Goal: Task Accomplishment & Management: Complete application form

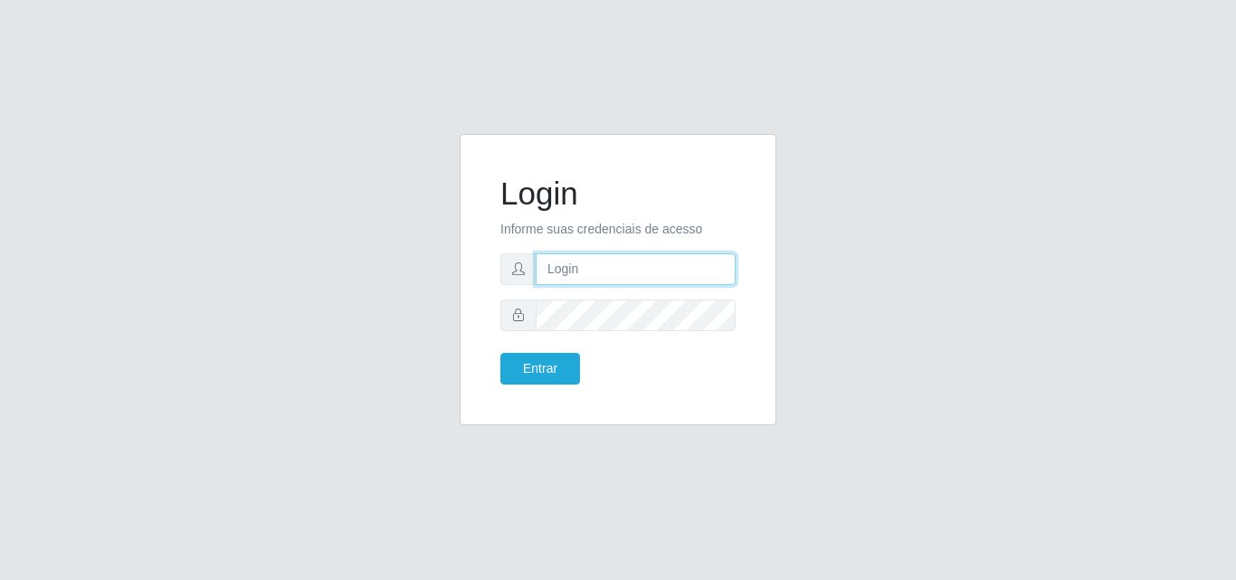
click at [601, 265] on input "text" at bounding box center [636, 269] width 200 height 32
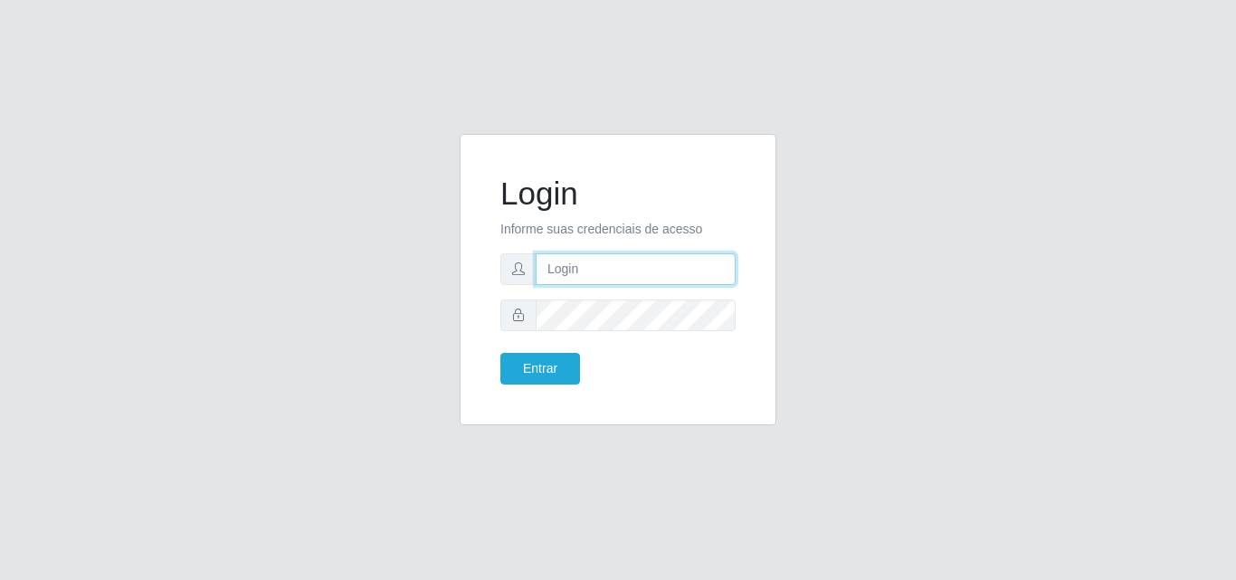
click at [601, 265] on input "text" at bounding box center [636, 269] width 200 height 32
type input "ana"
click at [662, 276] on input "ana" at bounding box center [636, 269] width 200 height 32
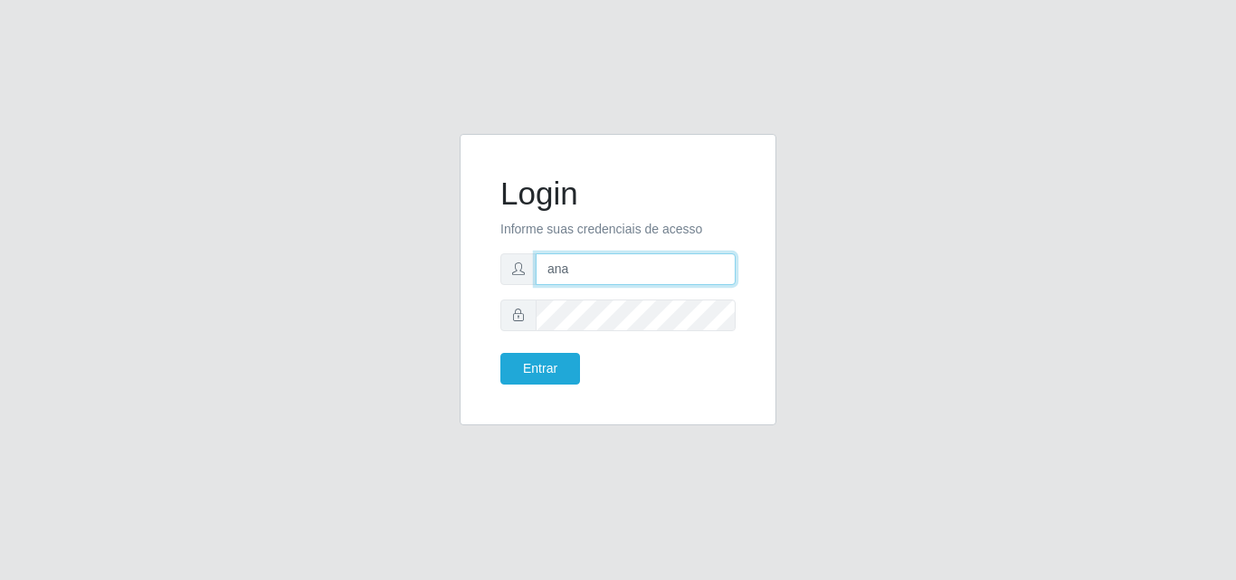
click at [662, 276] on input "ana" at bounding box center [636, 269] width 200 height 32
drag, startPoint x: 574, startPoint y: 270, endPoint x: 502, endPoint y: 278, distance: 72.0
click at [502, 278] on div "ana" at bounding box center [617, 269] width 235 height 32
click at [628, 281] on input "text" at bounding box center [636, 269] width 200 height 32
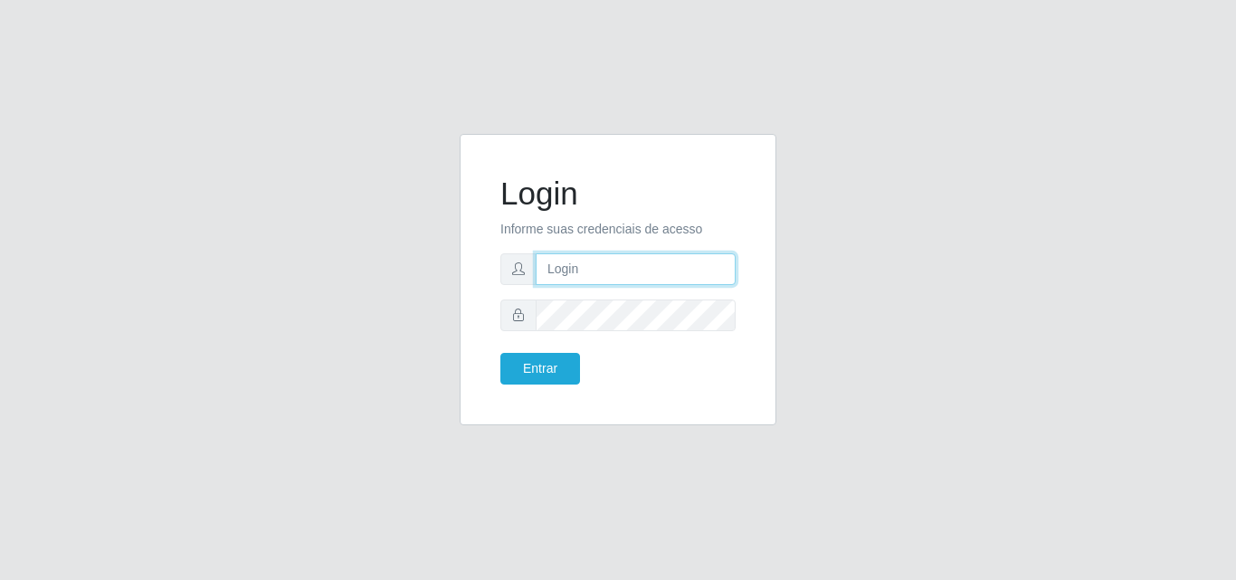
click at [630, 277] on input "text" at bounding box center [636, 269] width 200 height 32
type input "raiane@gcestao"
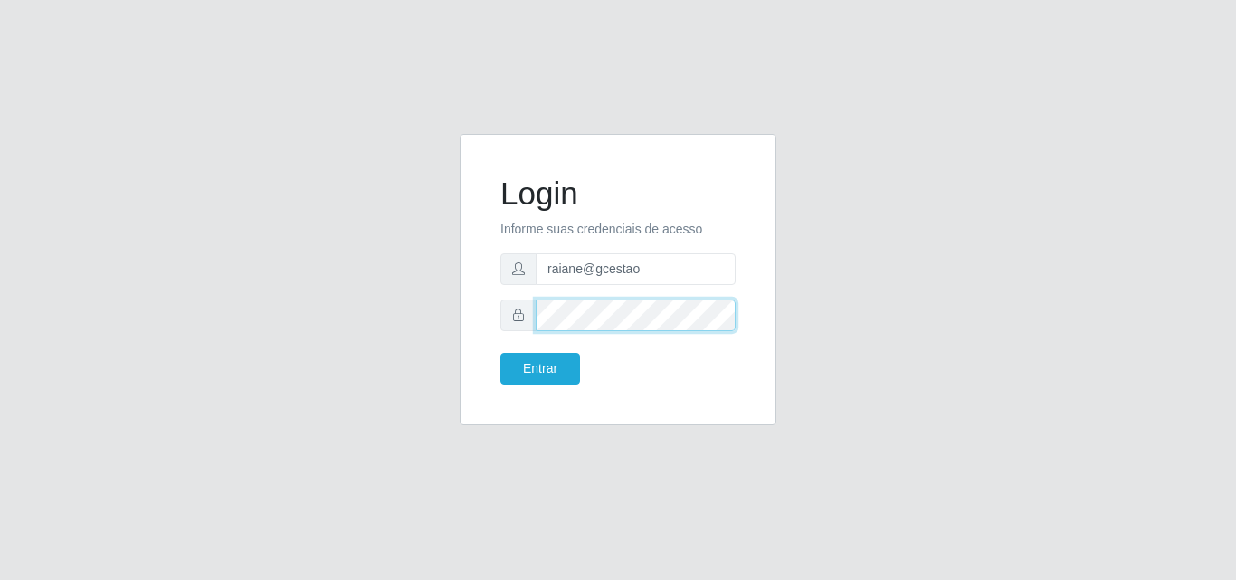
click at [500, 353] on button "Entrar" at bounding box center [540, 369] width 80 height 32
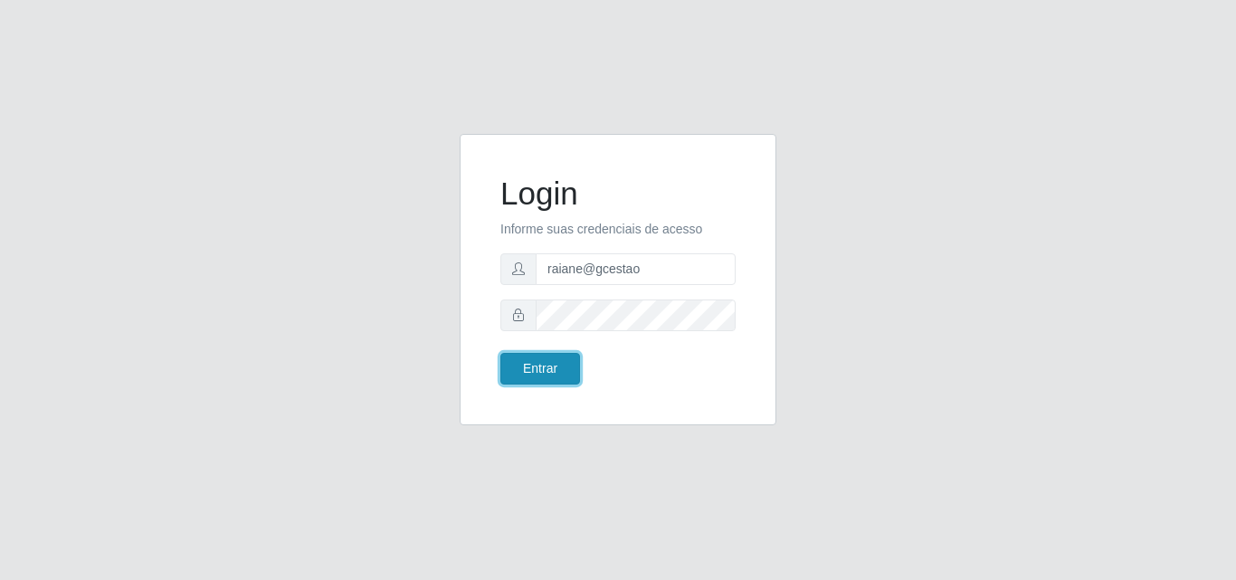
click at [549, 367] on button "Entrar" at bounding box center [540, 369] width 80 height 32
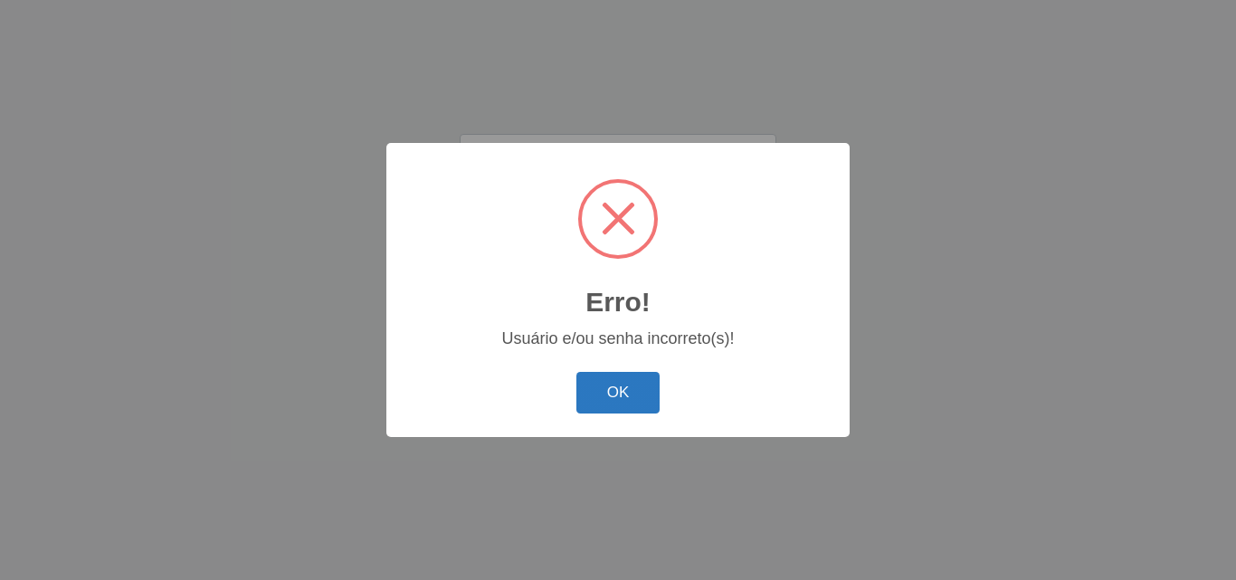
click at [614, 396] on button "OK" at bounding box center [618, 393] width 84 height 43
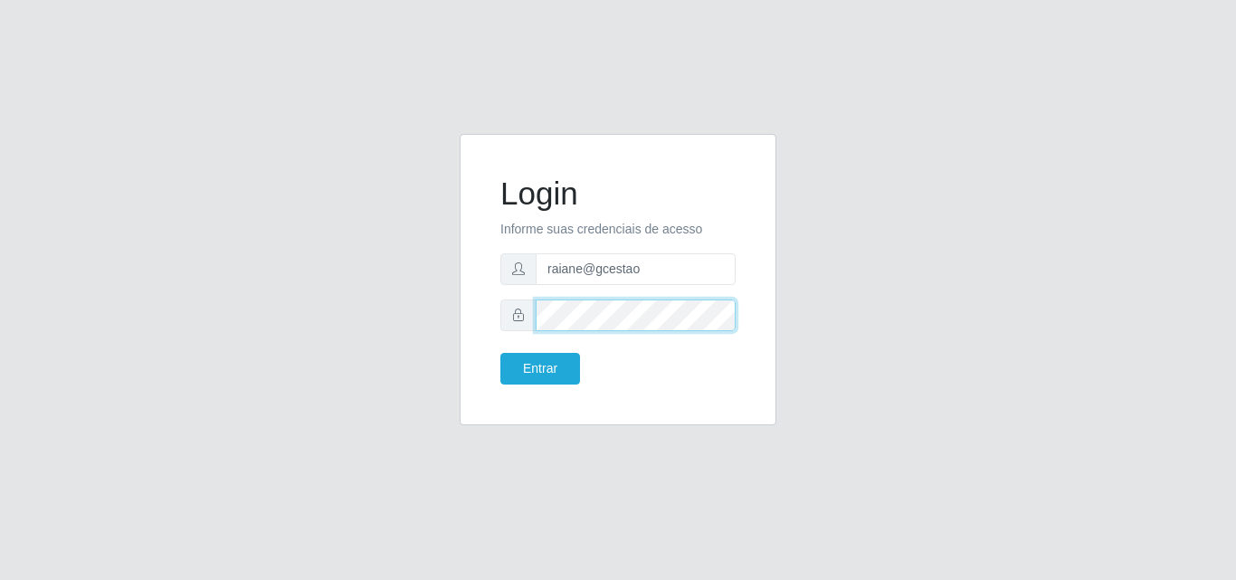
click at [457, 338] on div "Login Informe suas credenciais de acesso raiane@gcestao Entrar" at bounding box center [618, 290] width 344 height 313
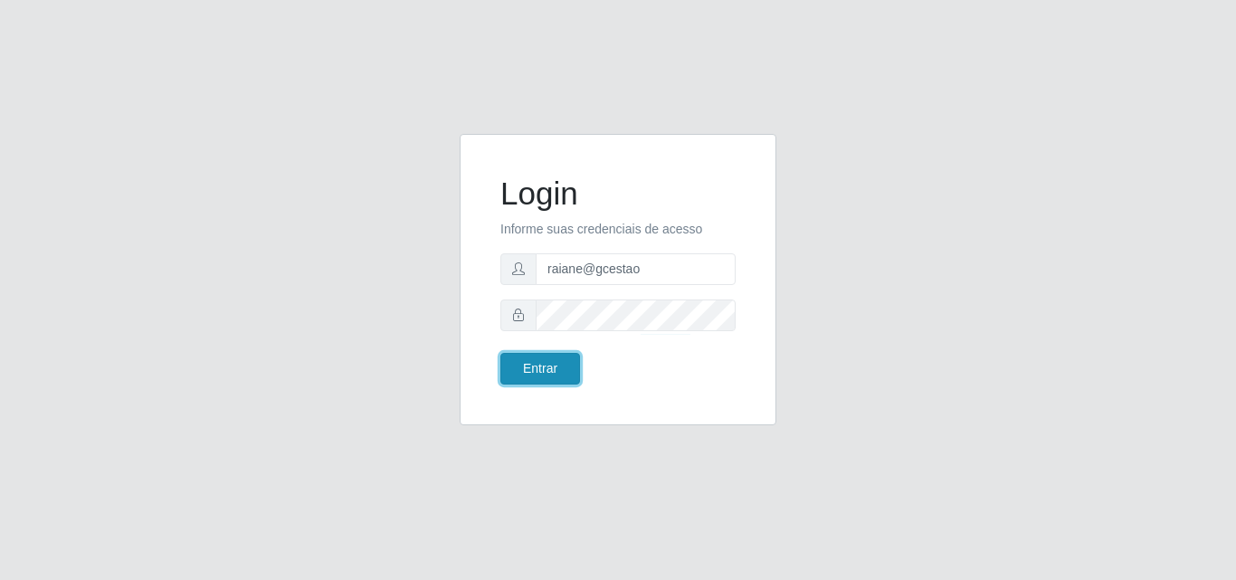
click at [552, 380] on button "Entrar" at bounding box center [540, 369] width 80 height 32
click at [552, 373] on button "Entrar" at bounding box center [540, 369] width 80 height 32
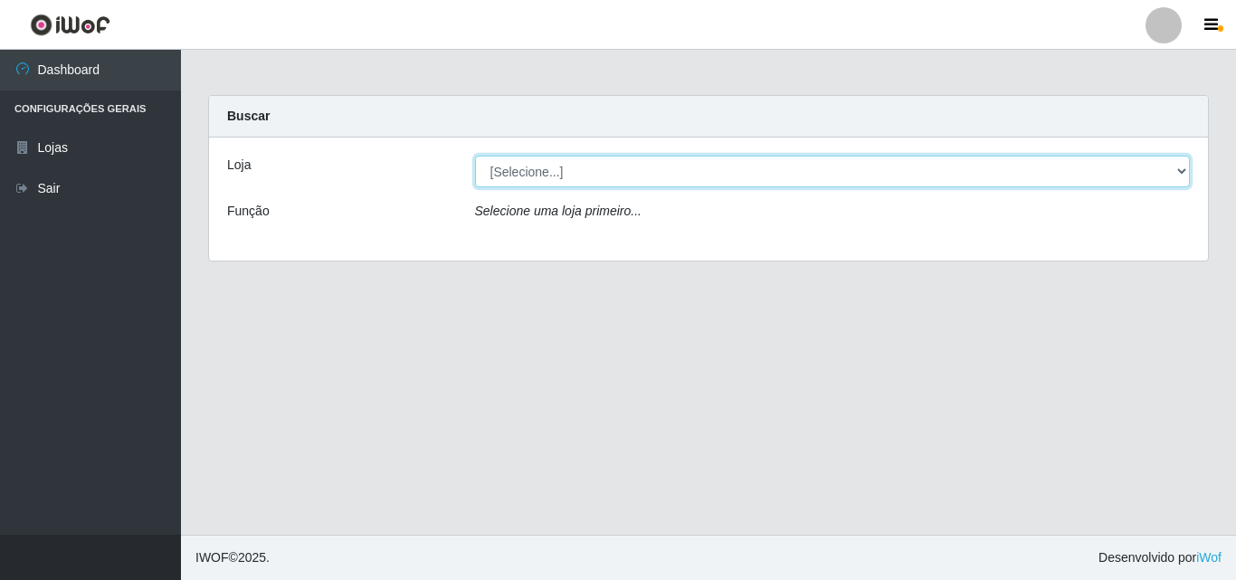
click at [547, 163] on select "[Selecione...] O Cestão - Geisel" at bounding box center [833, 172] width 716 height 32
select select "224"
click at [475, 156] on select "[Selecione...] O Cestão - Geisel" at bounding box center [833, 172] width 716 height 32
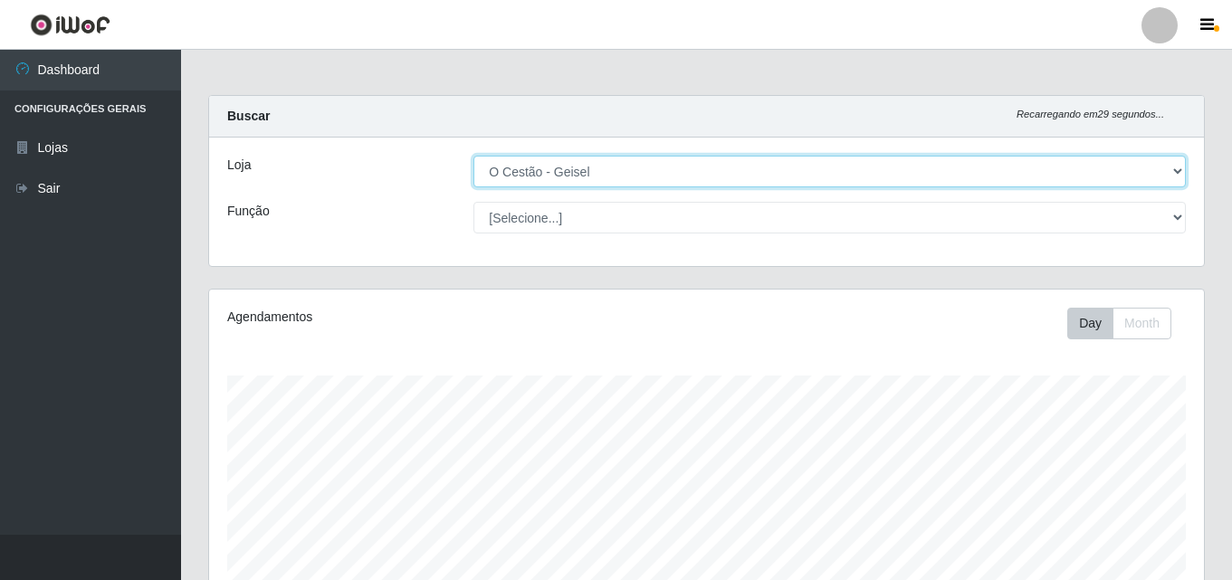
scroll to position [376, 995]
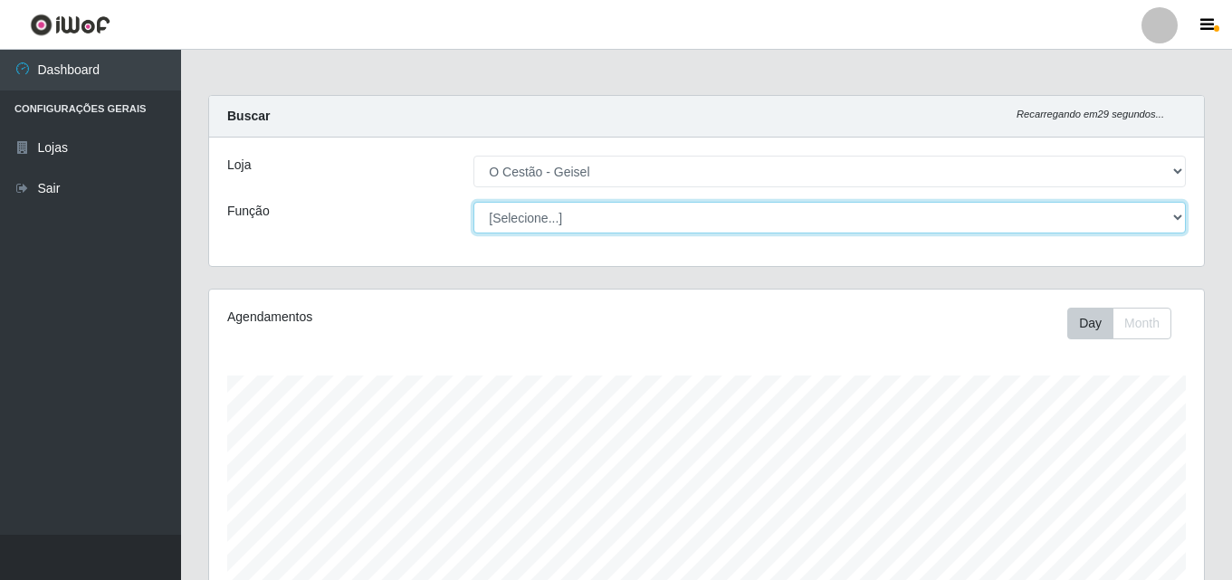
drag, startPoint x: 556, startPoint y: 229, endPoint x: 554, endPoint y: 216, distance: 12.8
click at [554, 216] on select "[Selecione...] ASG ASG + ASG ++ Auxiliar de Estoque Auxiliar de Estoque + Auxil…" at bounding box center [829, 218] width 712 height 32
select select "72"
click at [473, 202] on select "[Selecione...] ASG ASG + ASG ++ Auxiliar de Estoque Auxiliar de Estoque + Auxil…" at bounding box center [829, 218] width 712 height 32
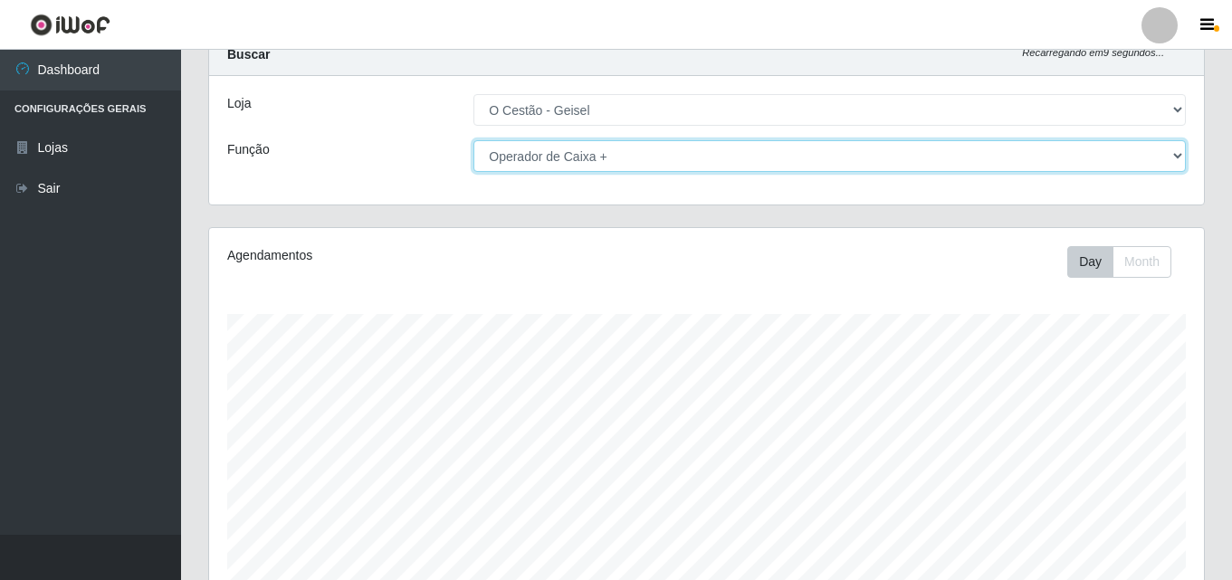
scroll to position [28, 0]
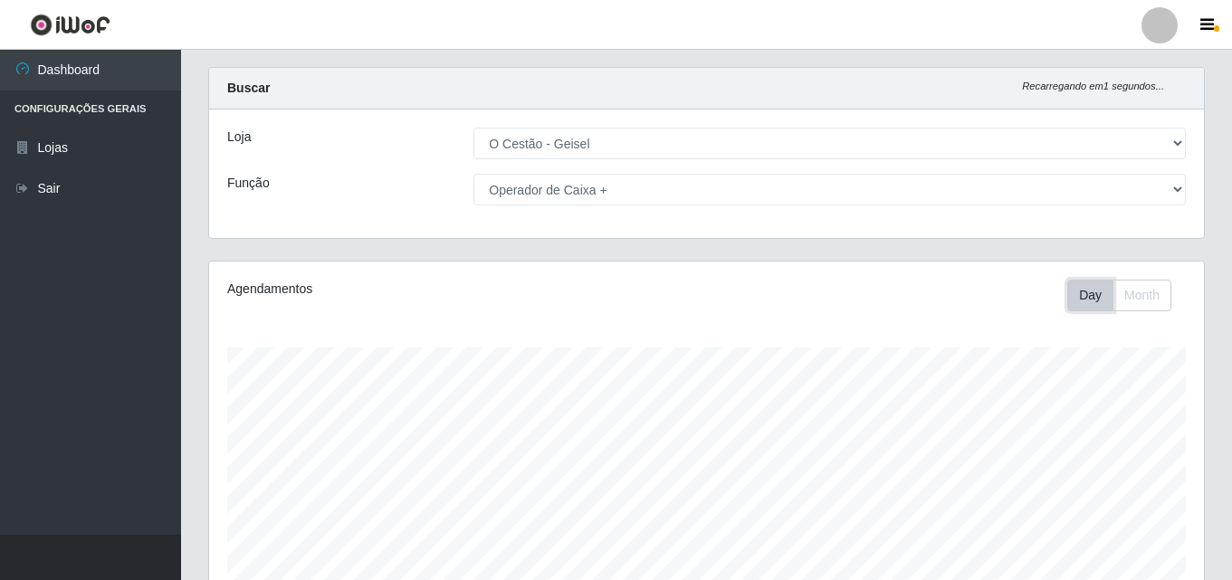
click at [1080, 303] on button "Day" at bounding box center [1090, 296] width 46 height 32
click at [1133, 295] on button "Month" at bounding box center [1141, 296] width 59 height 32
click at [1088, 298] on button "Day" at bounding box center [1090, 296] width 46 height 32
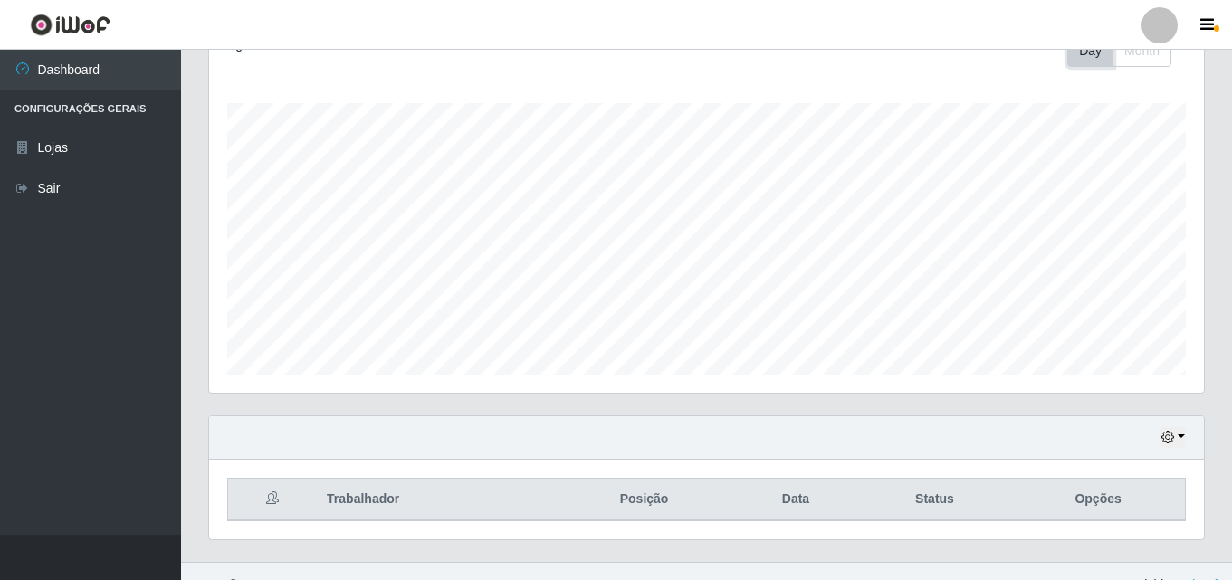
scroll to position [300, 0]
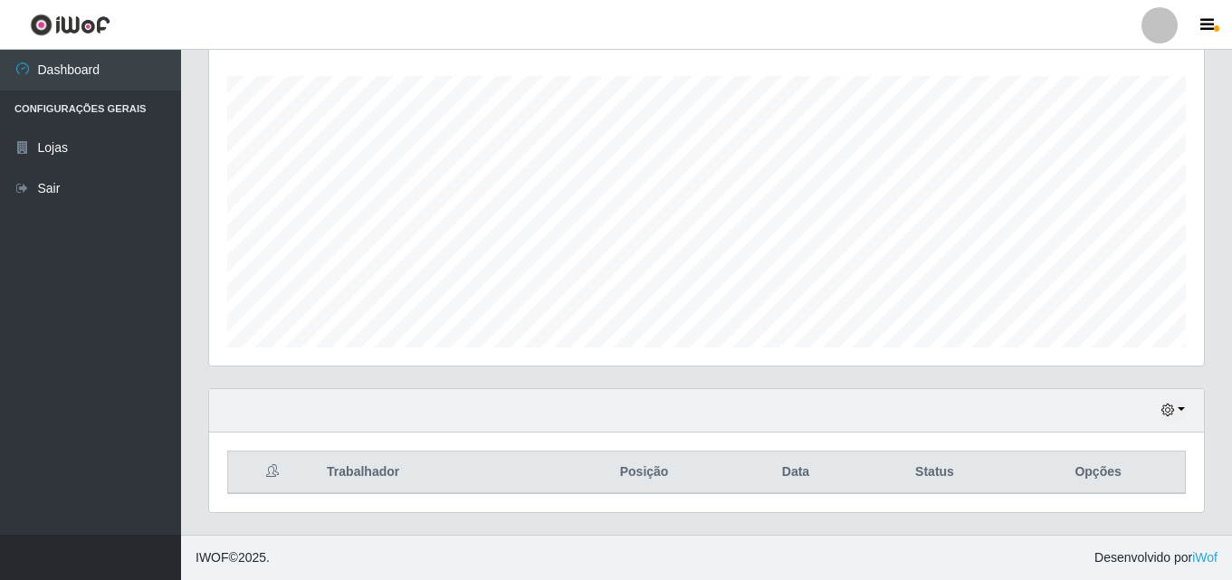
click at [1184, 425] on div "Hoje 1 dia 3 dias 1 Semana Não encerrados" at bounding box center [706, 410] width 995 height 43
click at [1176, 405] on button "button" at bounding box center [1172, 410] width 25 height 21
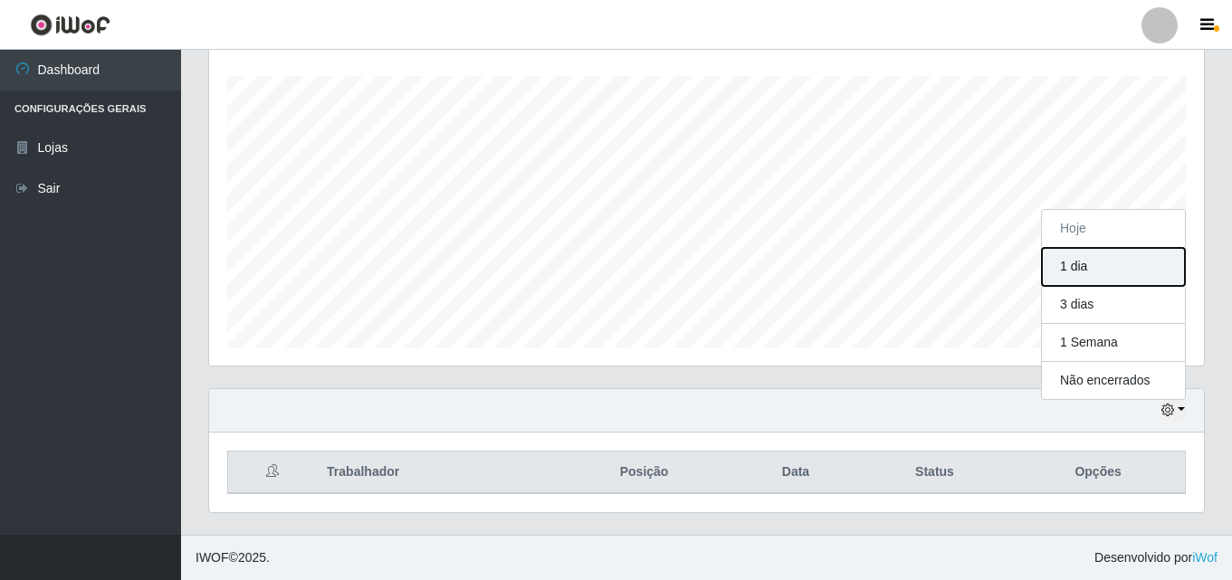
click at [1128, 266] on button "1 dia" at bounding box center [1113, 267] width 143 height 38
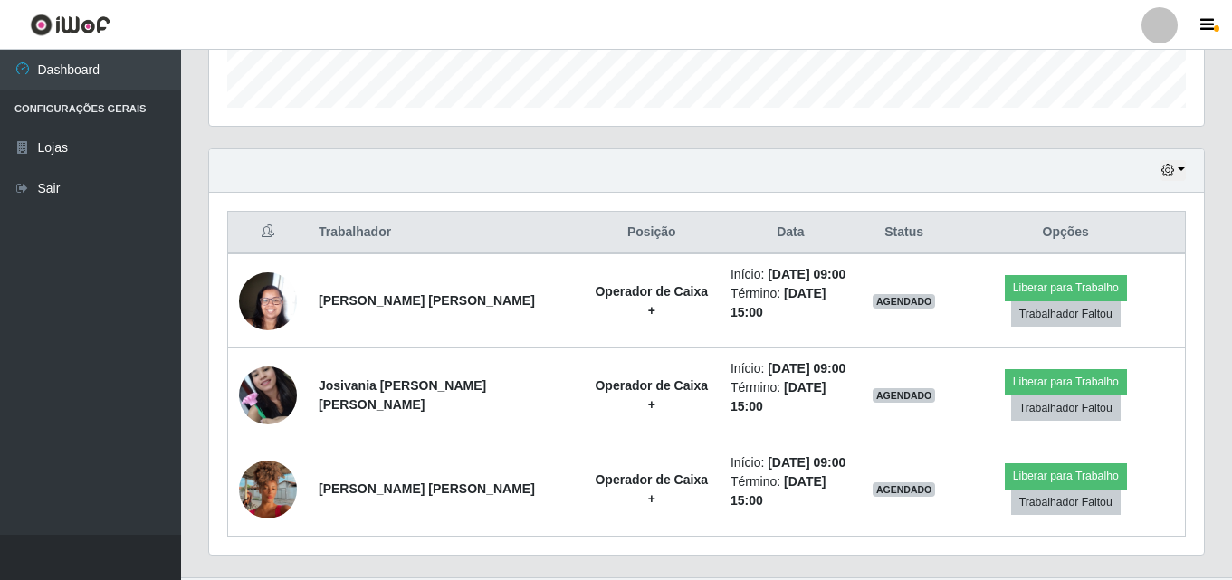
scroll to position [541, 0]
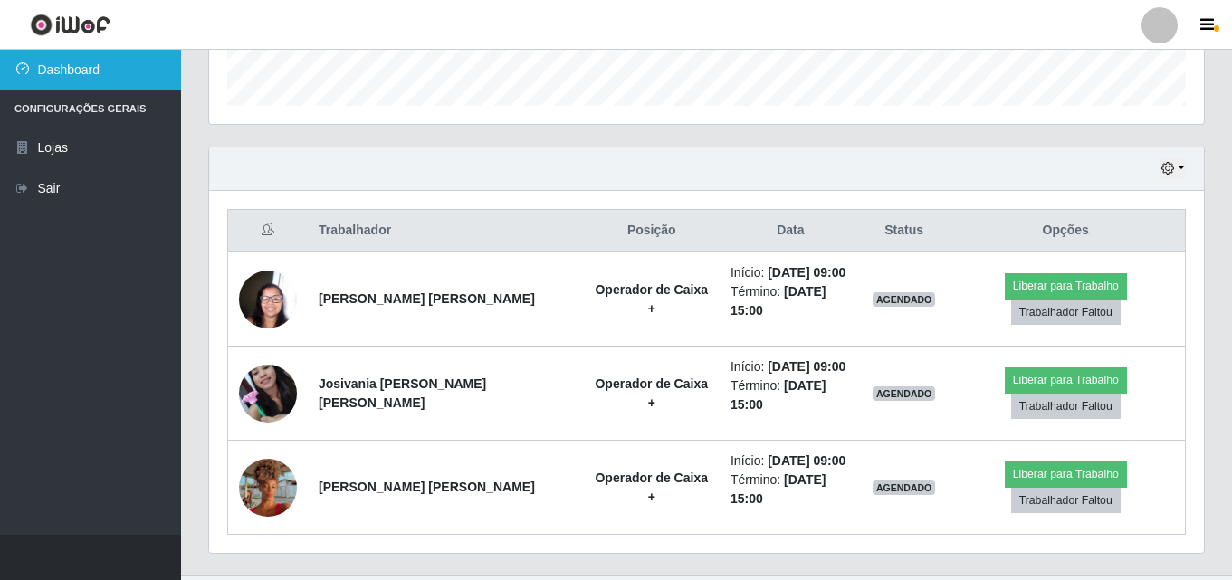
click at [110, 75] on link "Dashboard" at bounding box center [90, 70] width 181 height 41
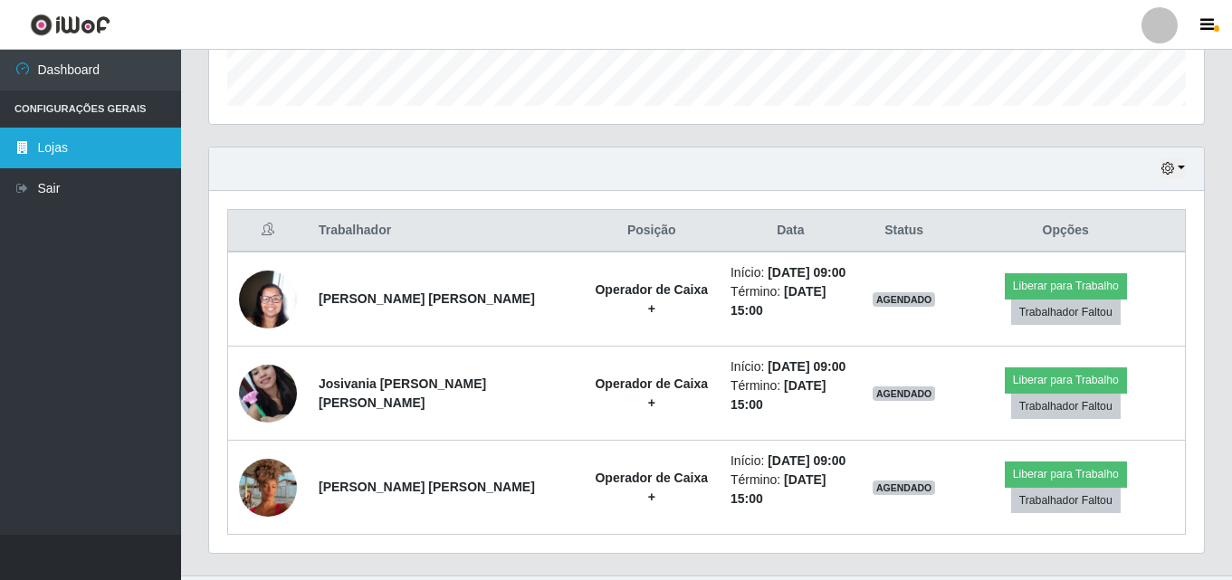
click at [99, 138] on link "Lojas" at bounding box center [90, 148] width 181 height 41
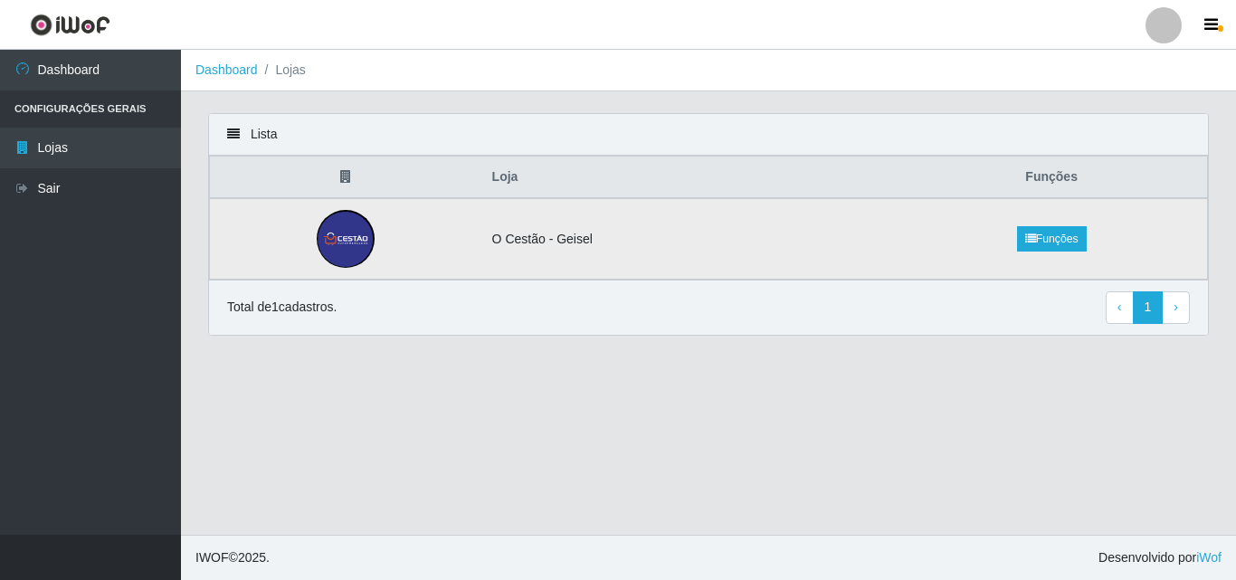
click at [357, 241] on img at bounding box center [346, 239] width 58 height 58
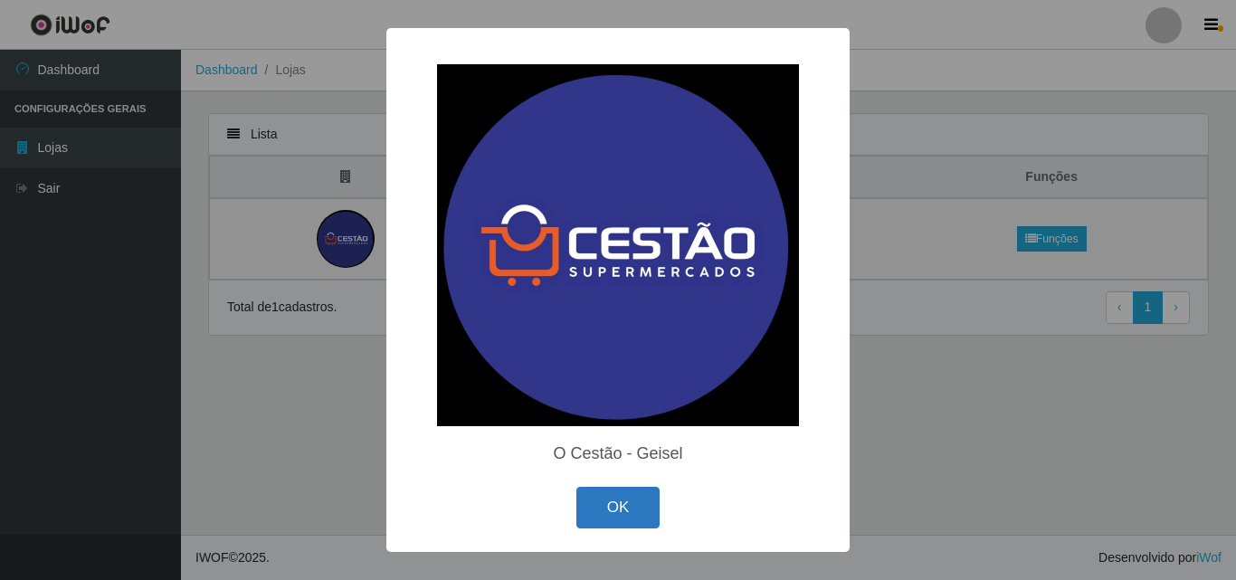
click at [626, 489] on button "OK" at bounding box center [618, 508] width 84 height 43
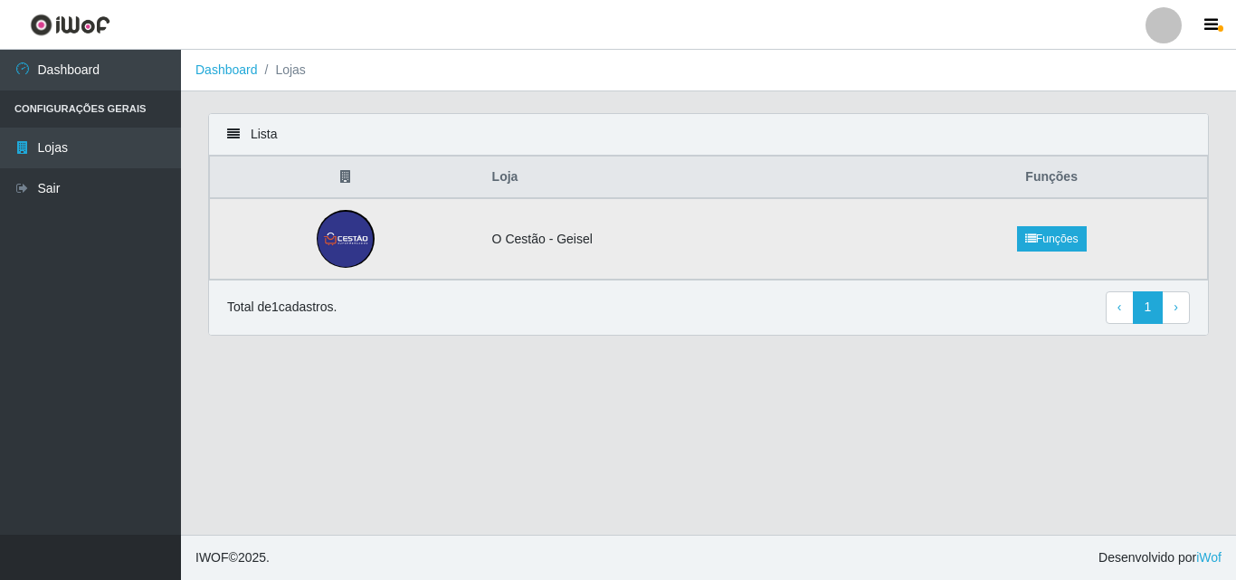
click at [367, 240] on img at bounding box center [346, 239] width 58 height 58
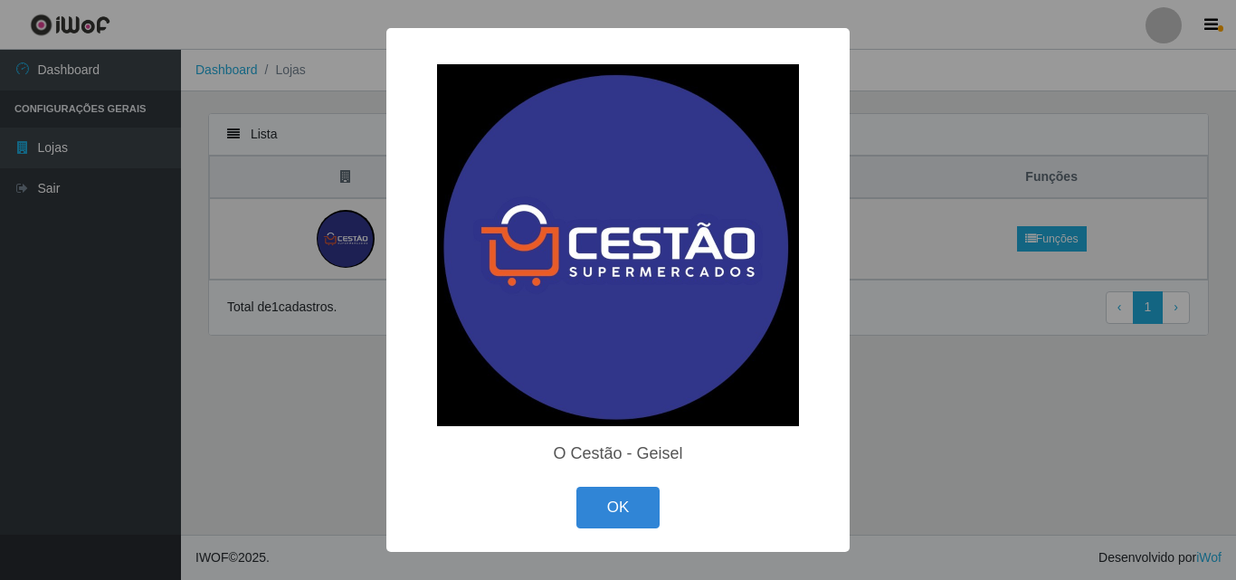
click at [661, 244] on img at bounding box center [618, 245] width 362 height 362
click at [635, 485] on div "OK Cancel" at bounding box center [618, 507] width 427 height 52
click at [629, 493] on button "OK" at bounding box center [618, 508] width 84 height 43
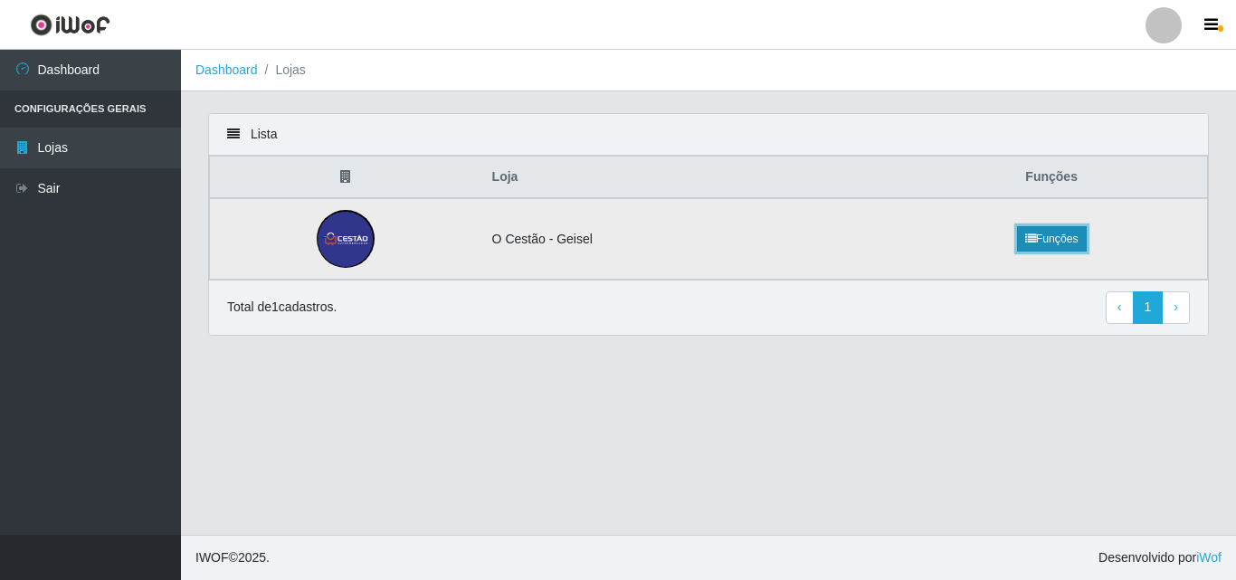
click at [1057, 238] on link "Funções" at bounding box center [1052, 238] width 70 height 25
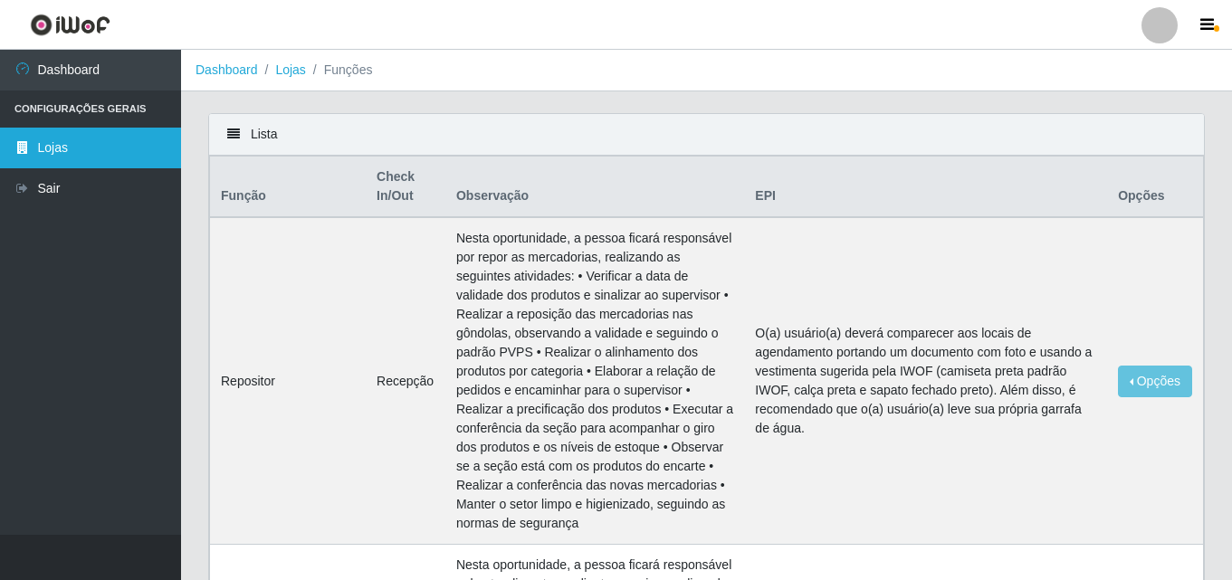
click at [110, 136] on link "Lojas" at bounding box center [90, 148] width 181 height 41
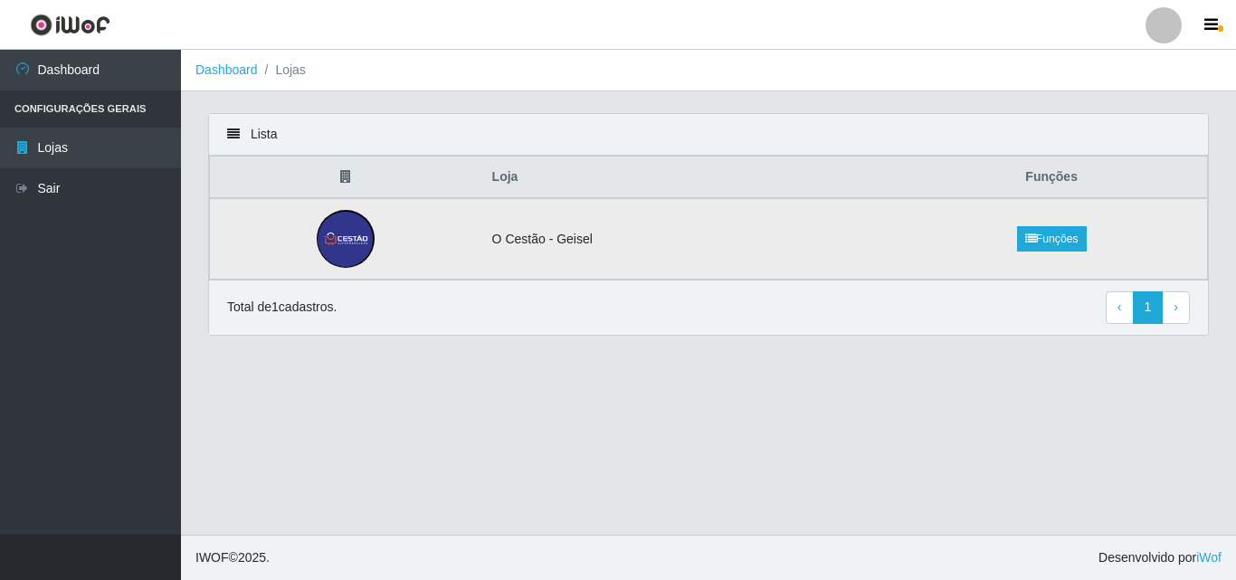
click at [339, 245] on img at bounding box center [346, 239] width 58 height 58
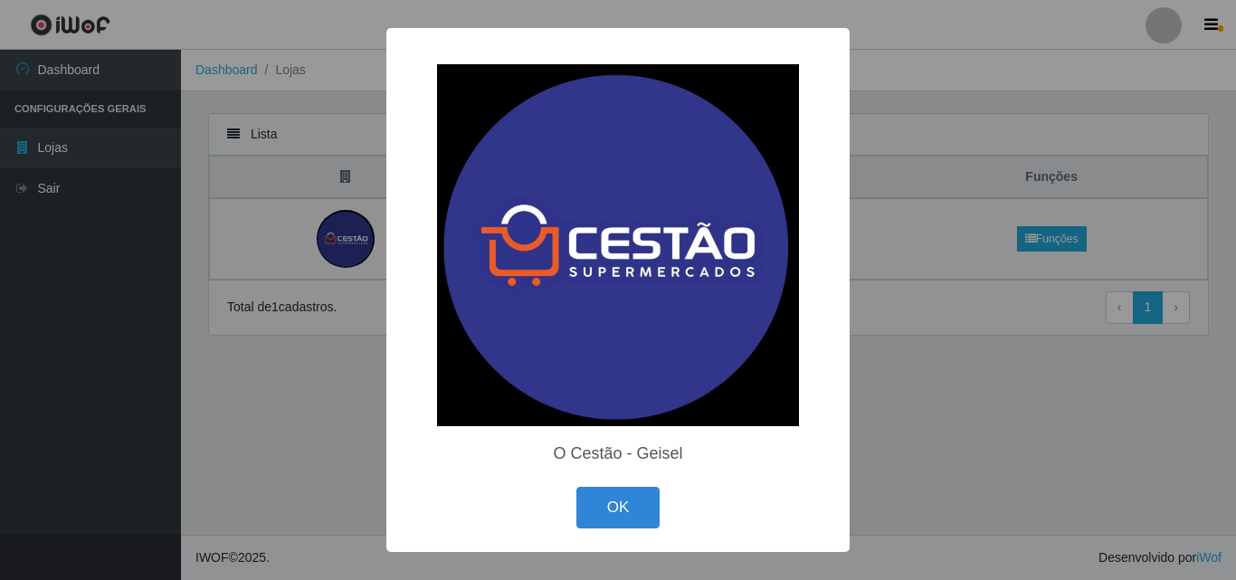
click at [620, 472] on div "× O Cestão - [PERSON_NAME] OK Cancel" at bounding box center [617, 289] width 463 height 523
click at [671, 451] on div "O Cestão - Geisel" at bounding box center [618, 453] width 427 height 19
click at [624, 494] on button "OK" at bounding box center [618, 508] width 84 height 43
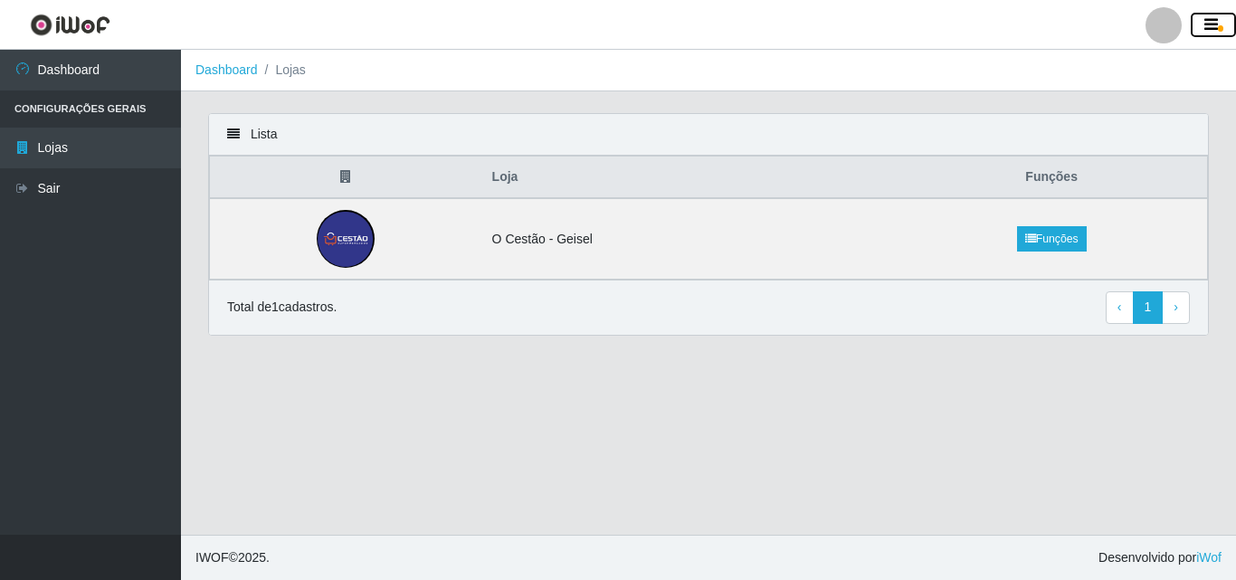
click at [1222, 30] on span "button" at bounding box center [1220, 28] width 5 height 6
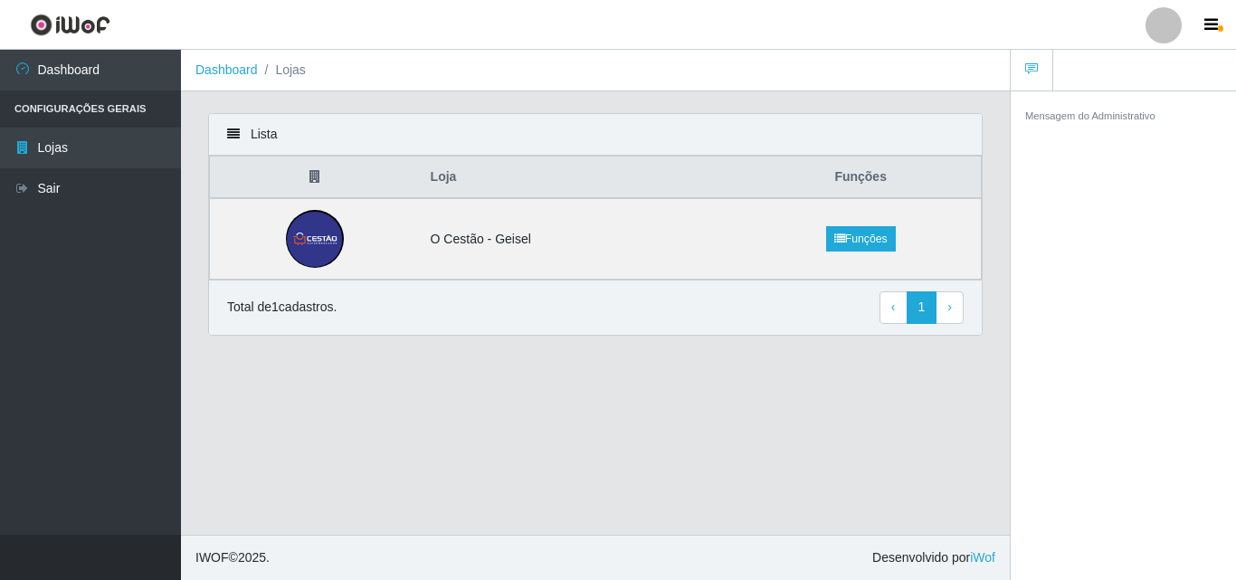
click at [1176, 25] on div at bounding box center [1164, 25] width 36 height 36
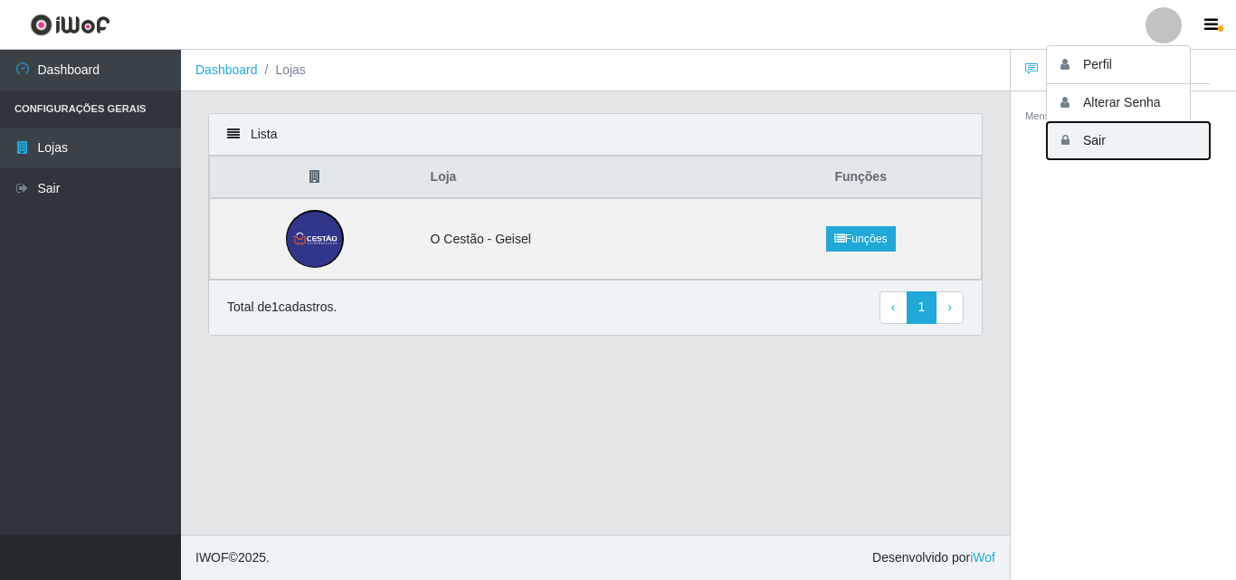
click at [1129, 137] on button "Sair" at bounding box center [1128, 140] width 163 height 37
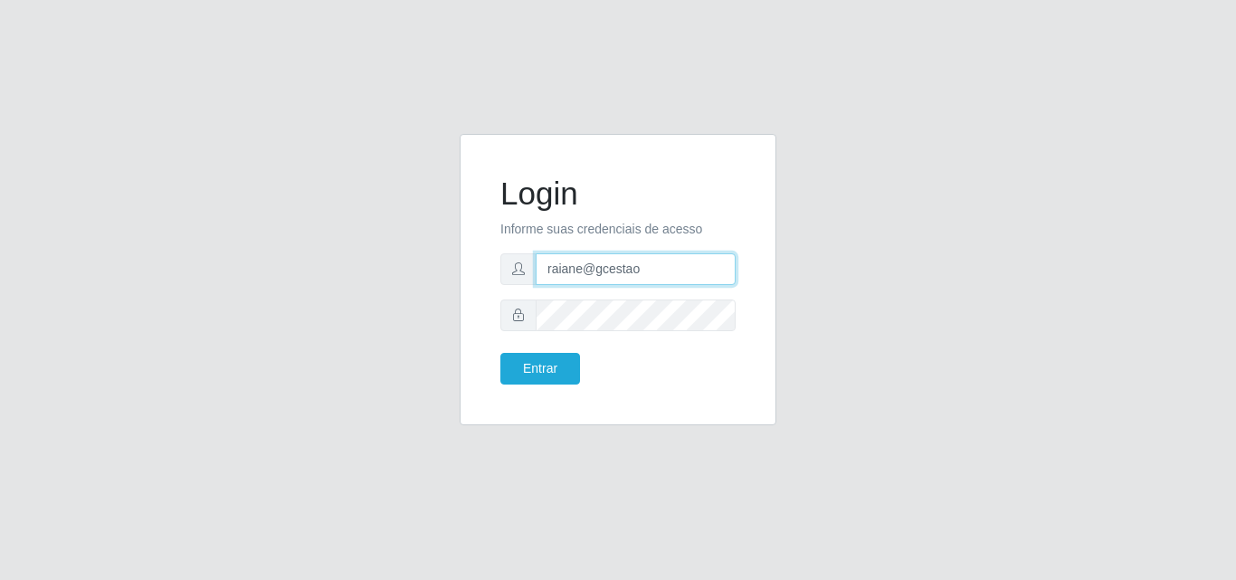
drag, startPoint x: 567, startPoint y: 288, endPoint x: 454, endPoint y: 297, distance: 113.5
click at [454, 297] on div "Login Informe suas credenciais de acesso raiane@gcestao Entrar" at bounding box center [618, 290] width 344 height 313
type input "analucia@cestao"
click at [487, 315] on div "Login Informe suas credenciais de acesso analucia@cestao Entrar" at bounding box center [617, 280] width 271 height 246
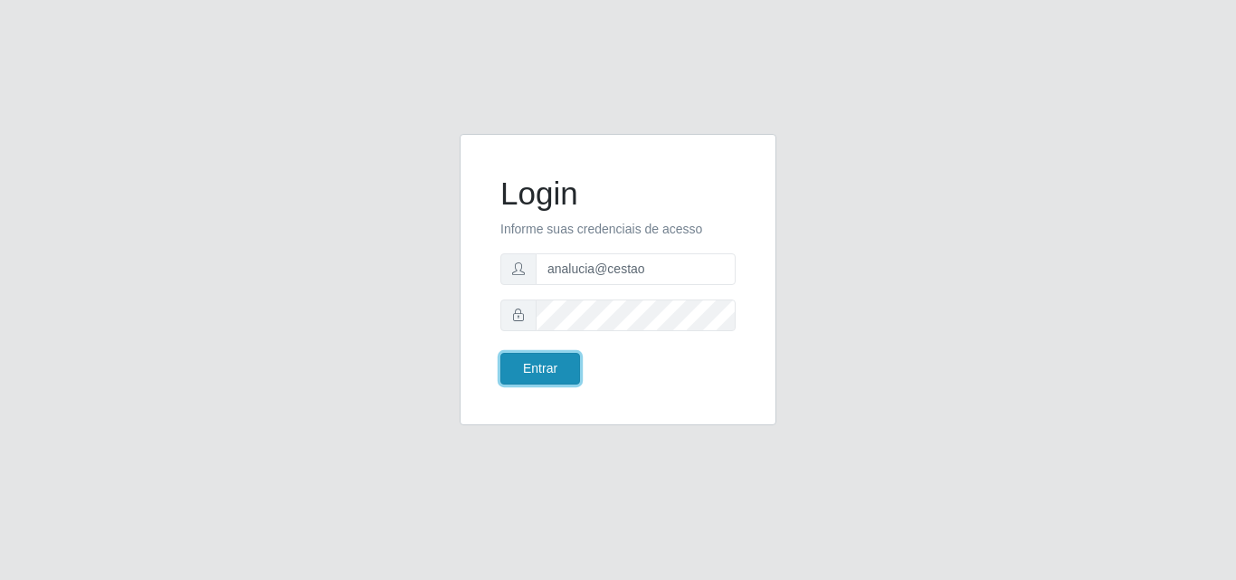
click at [549, 364] on button "Entrar" at bounding box center [540, 369] width 80 height 32
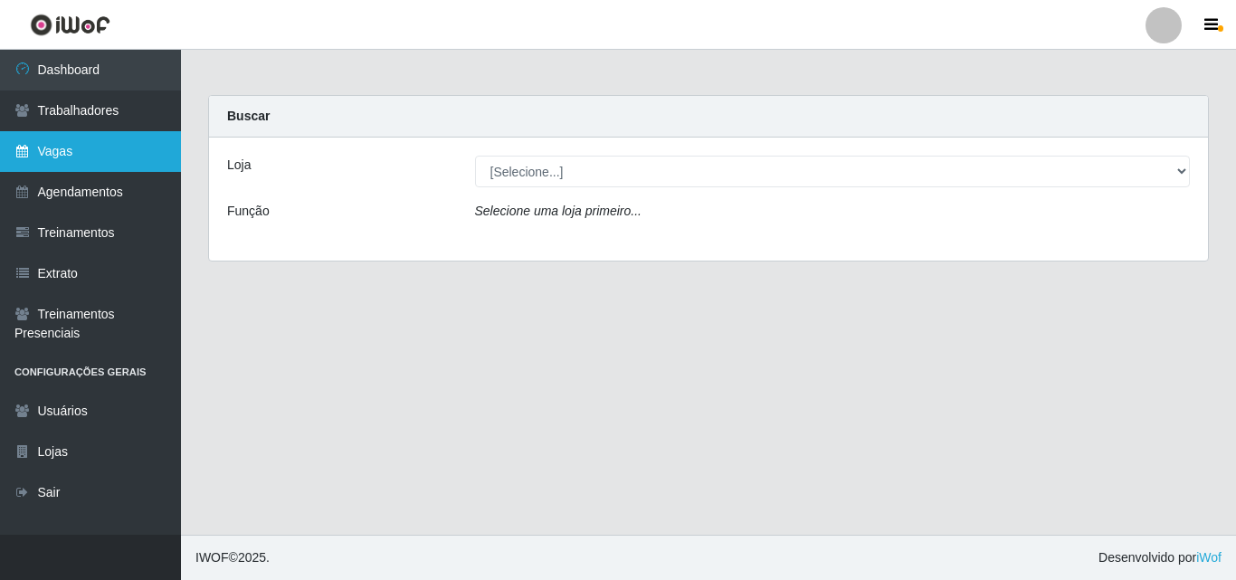
click at [135, 157] on link "Vagas" at bounding box center [90, 151] width 181 height 41
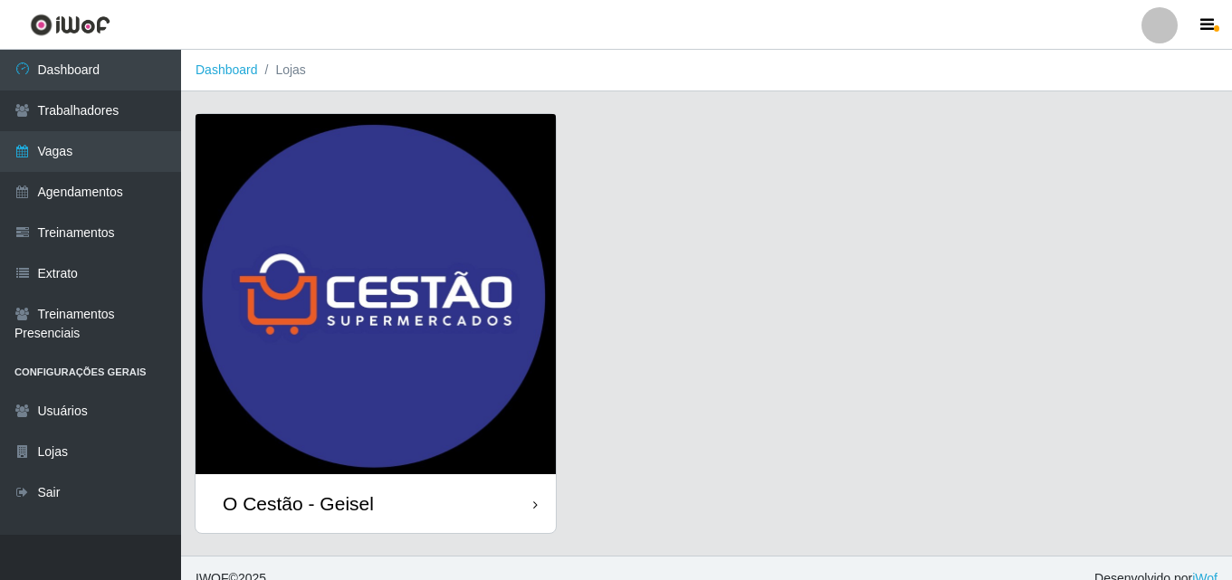
click at [415, 493] on div "O Cestão - Geisel" at bounding box center [375, 503] width 360 height 59
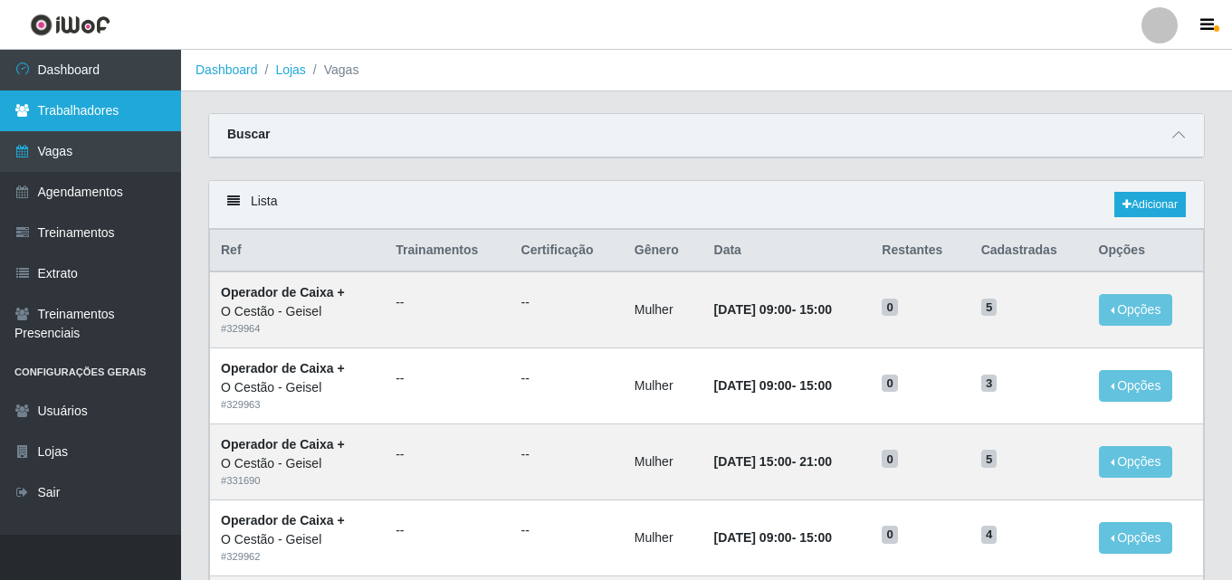
click at [118, 100] on link "Trabalhadores" at bounding box center [90, 110] width 181 height 41
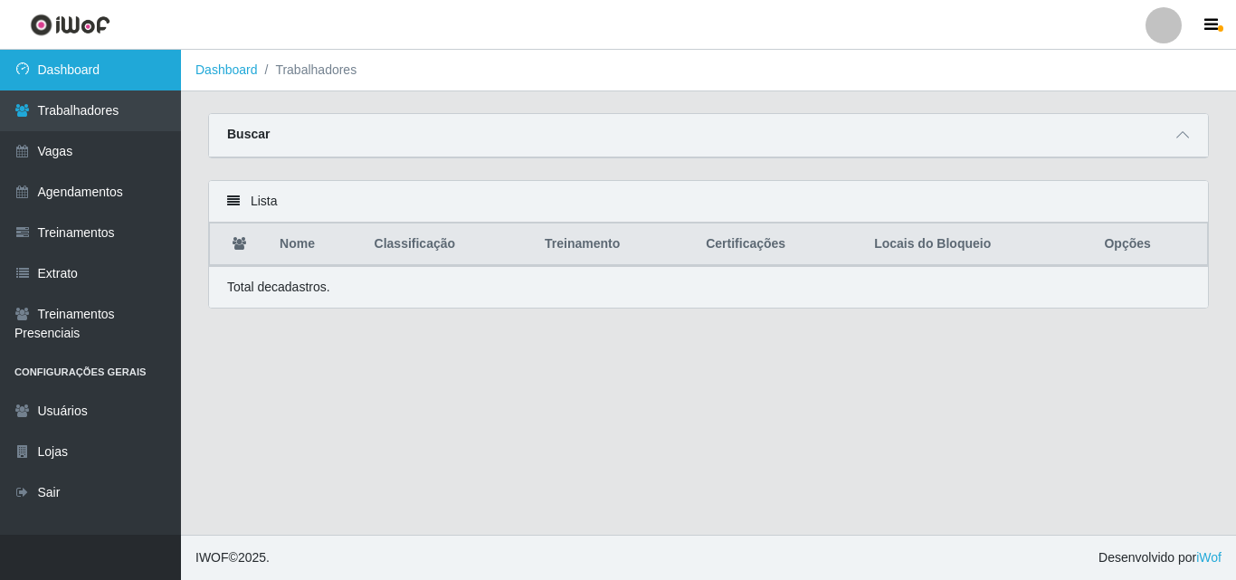
click at [112, 62] on link "Dashboard" at bounding box center [90, 70] width 181 height 41
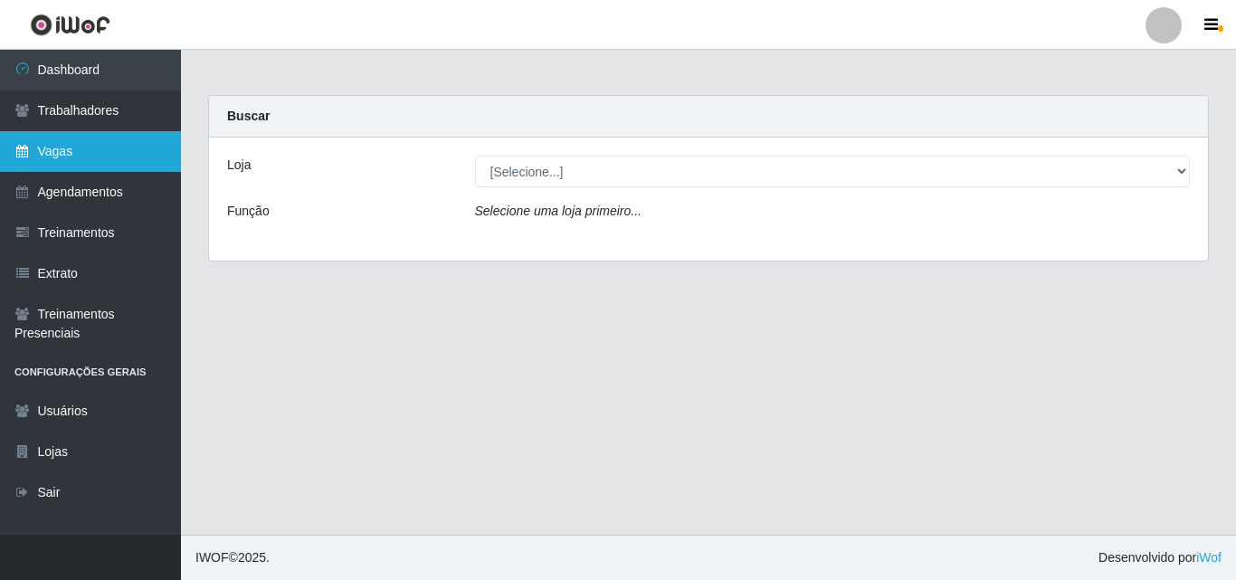
click at [102, 155] on link "Vagas" at bounding box center [90, 151] width 181 height 41
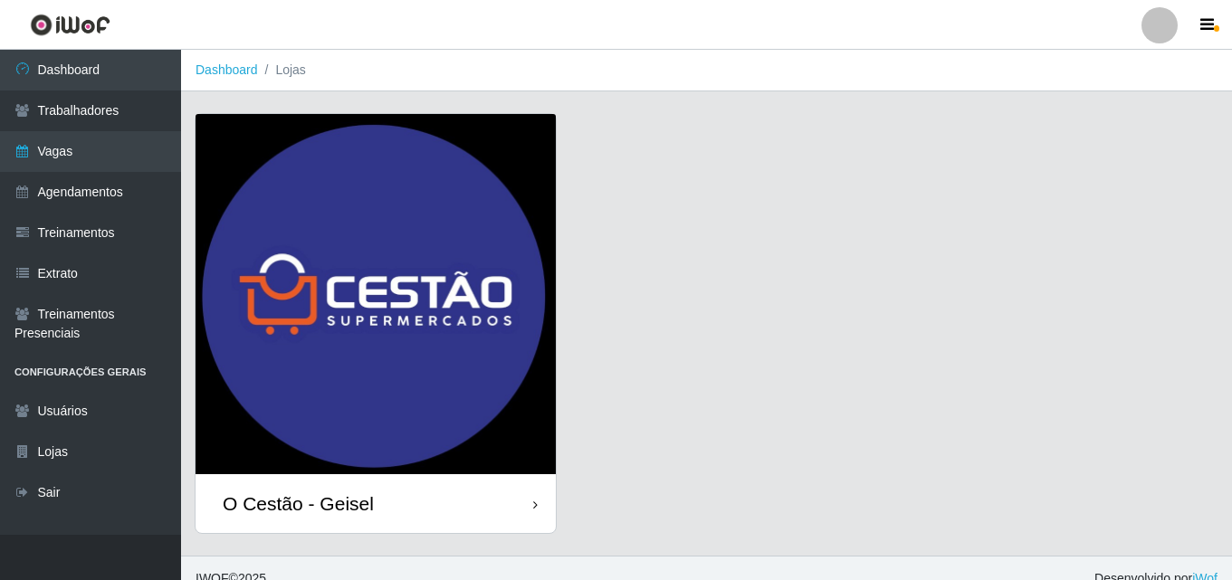
click at [264, 493] on div "O Cestão - Geisel" at bounding box center [298, 503] width 151 height 23
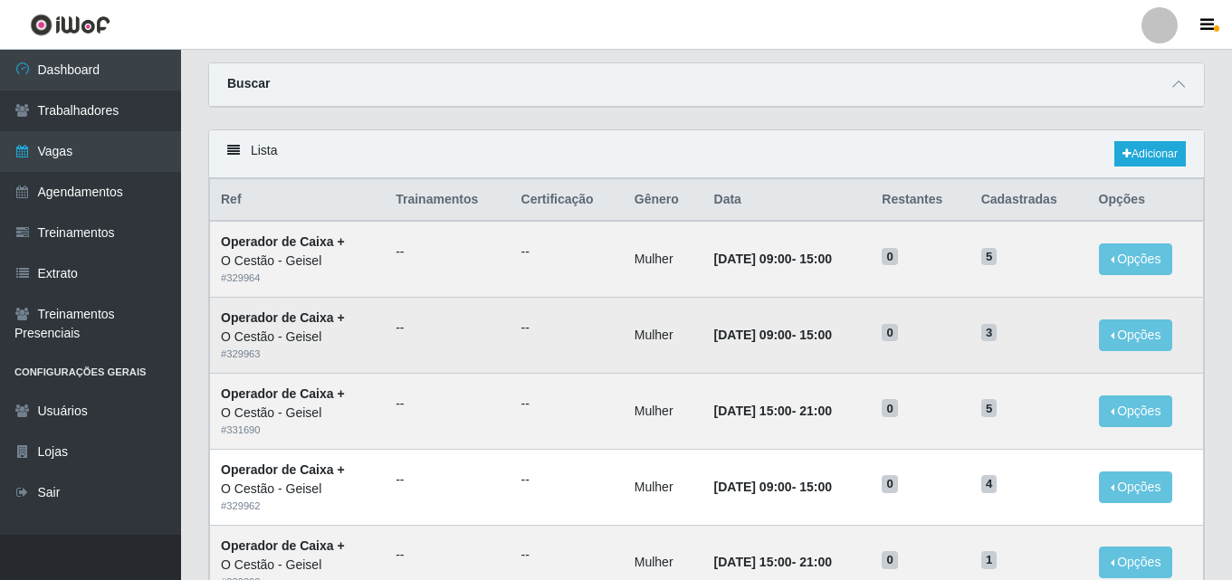
scroll to position [90, 0]
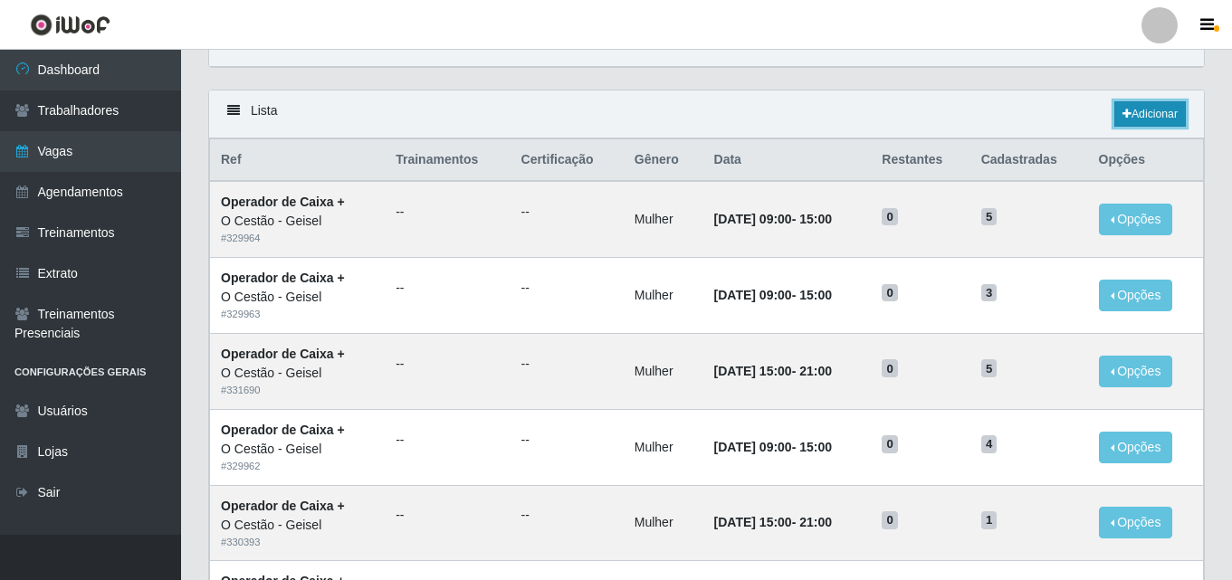
click at [1130, 113] on link "Adicionar" at bounding box center [1149, 113] width 71 height 25
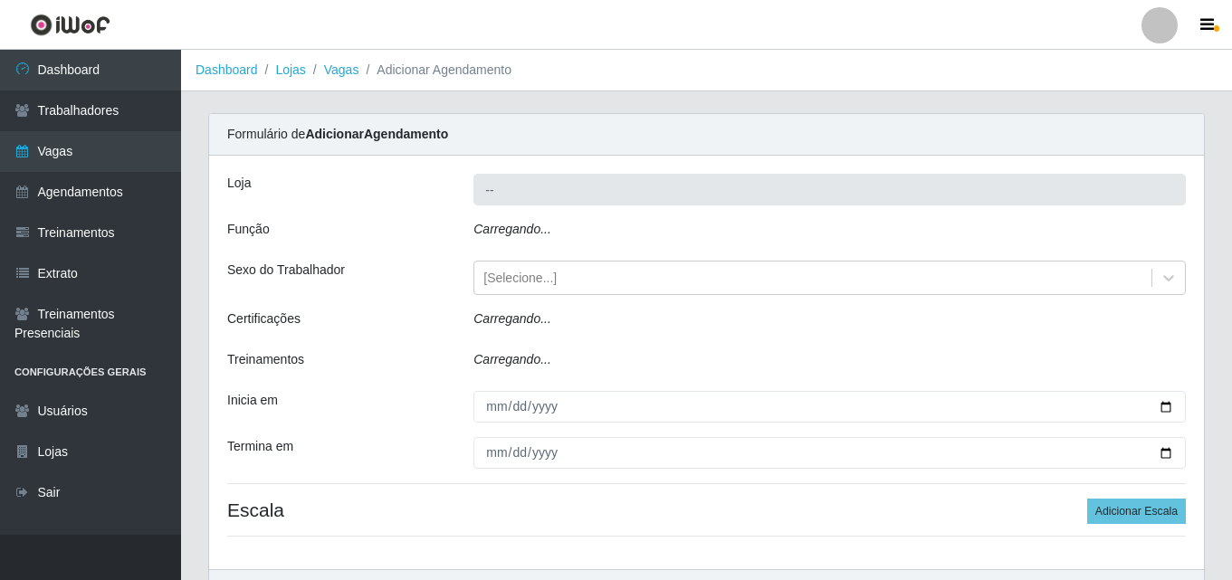
type input "O Cestão - Geisel"
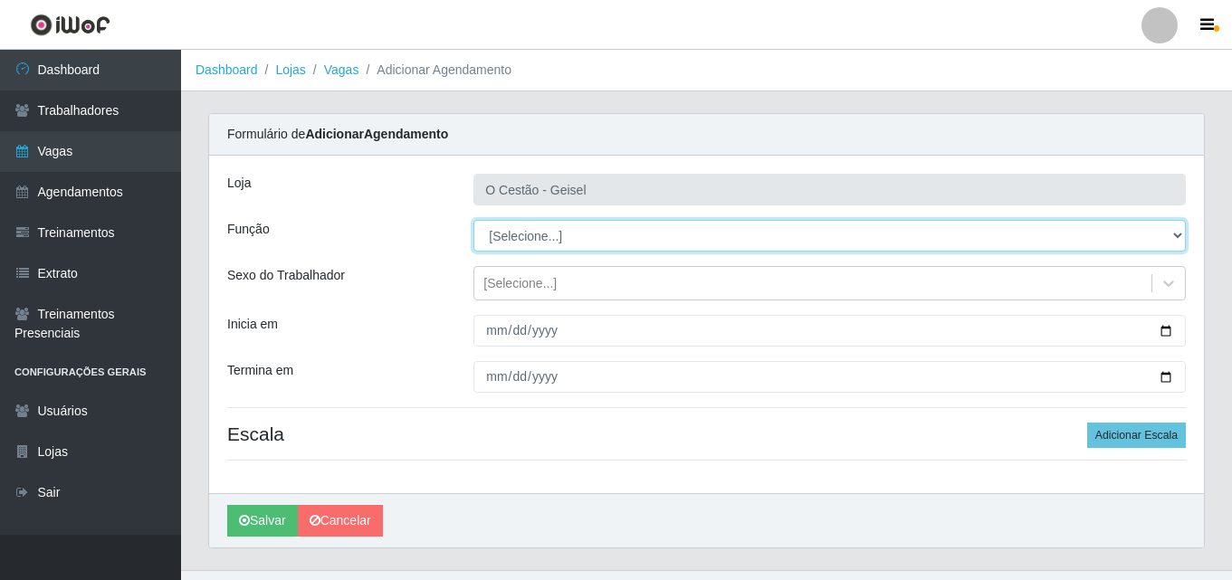
click at [551, 230] on select "[Selecione...] ASG ASG + ASG ++ Auxiliar de Estoque Auxiliar de Estoque + Auxil…" at bounding box center [829, 236] width 712 height 32
select select "72"
click at [473, 220] on select "[Selecione...] ASG ASG + ASG ++ Auxiliar de Estoque Auxiliar de Estoque + Auxil…" at bounding box center [829, 236] width 712 height 32
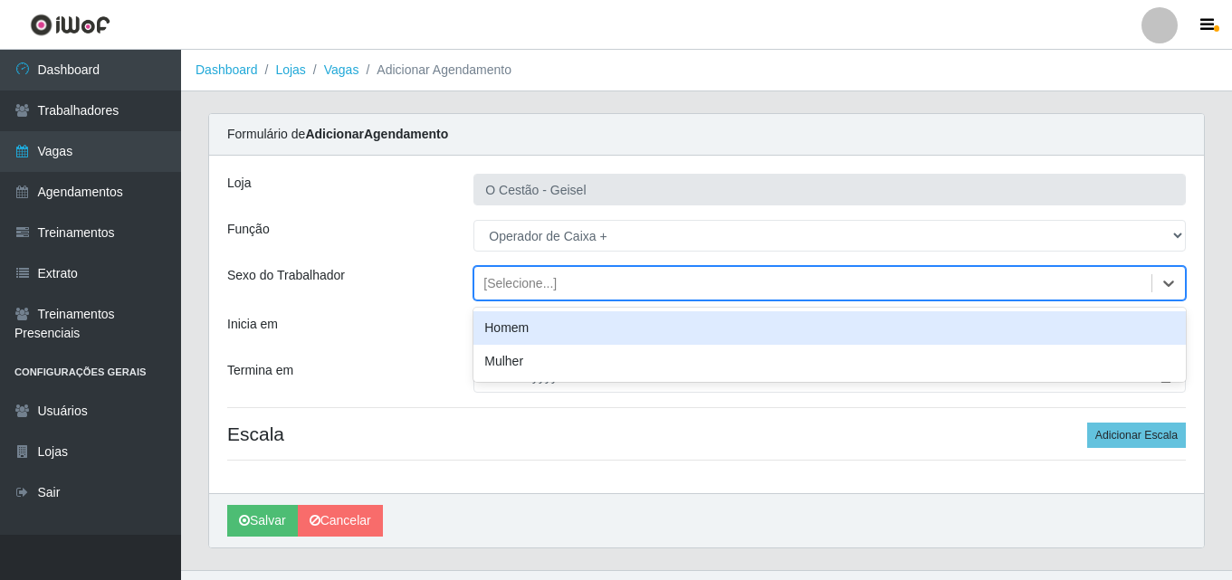
click at [585, 290] on div "[Selecione...]" at bounding box center [812, 284] width 677 height 30
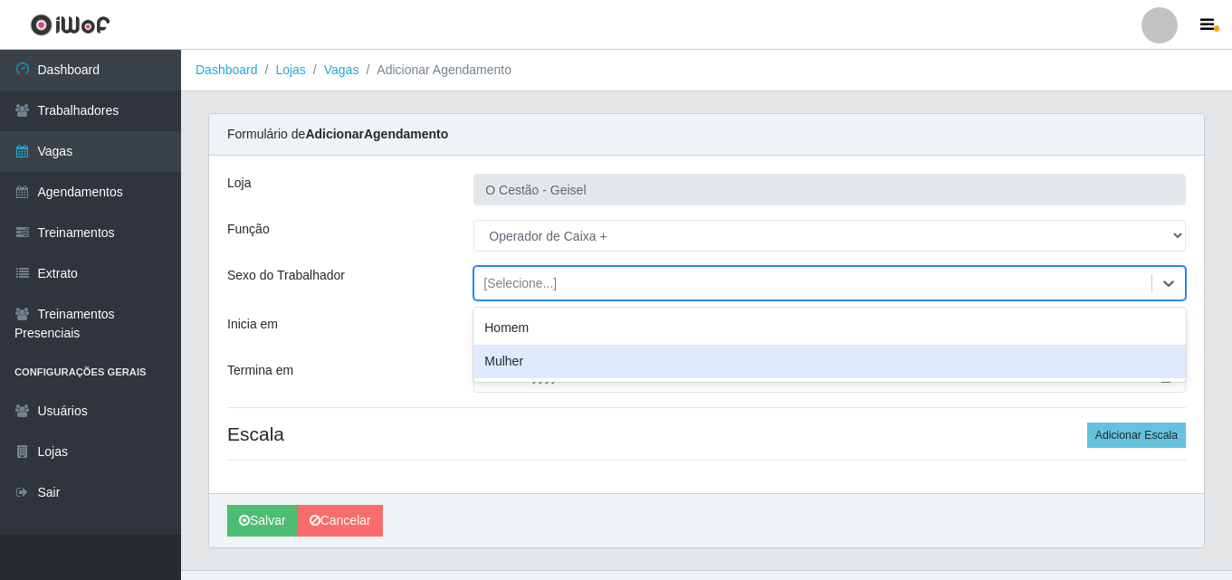
click at [560, 361] on div "Mulher" at bounding box center [829, 361] width 712 height 33
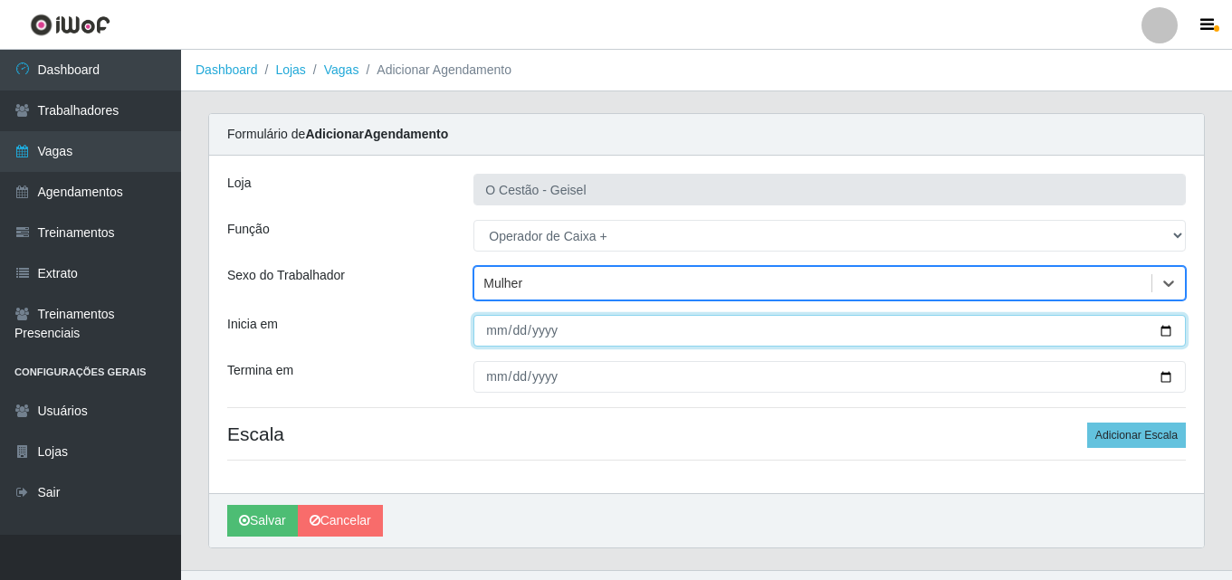
click at [488, 329] on input "Inicia em" at bounding box center [829, 331] width 712 height 32
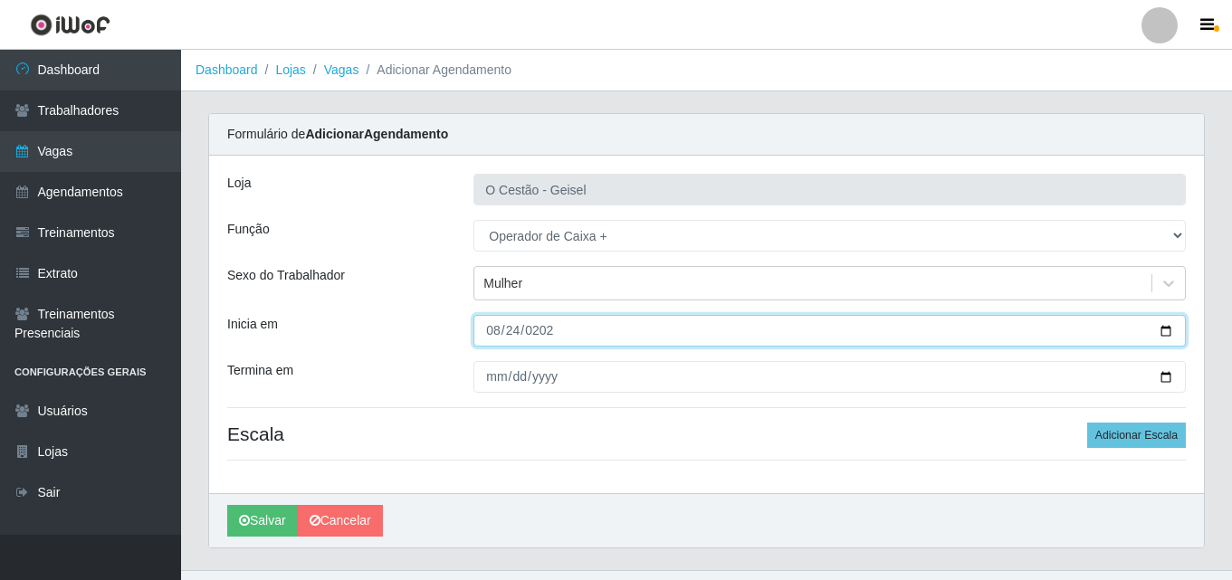
type input "[DATE]"
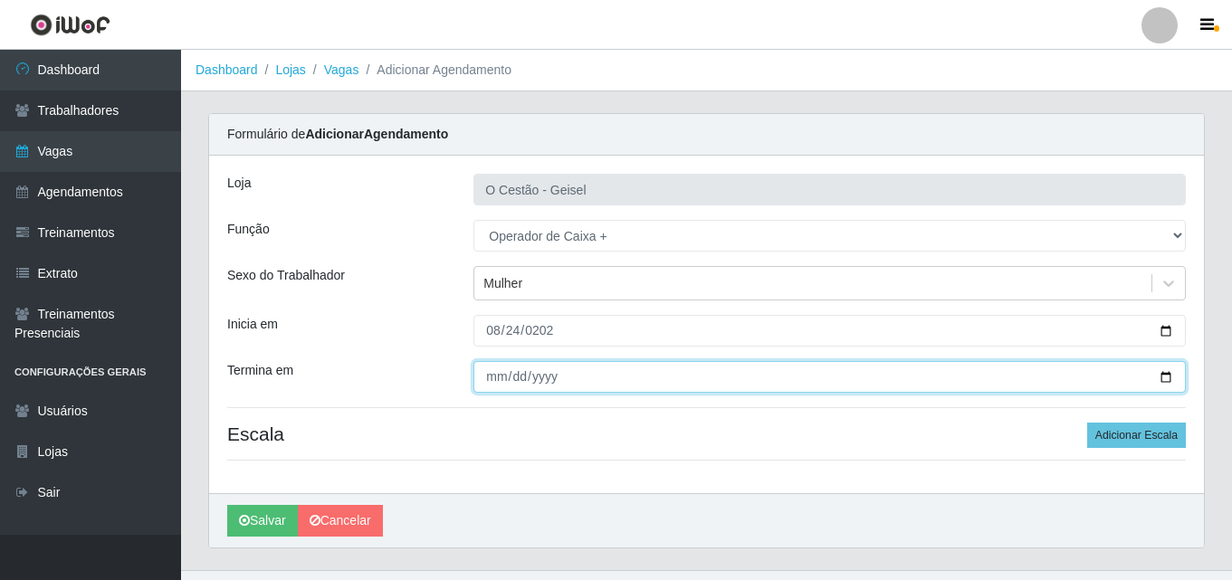
click at [500, 378] on input "Termina em" at bounding box center [829, 377] width 712 height 32
type input "[DATE]"
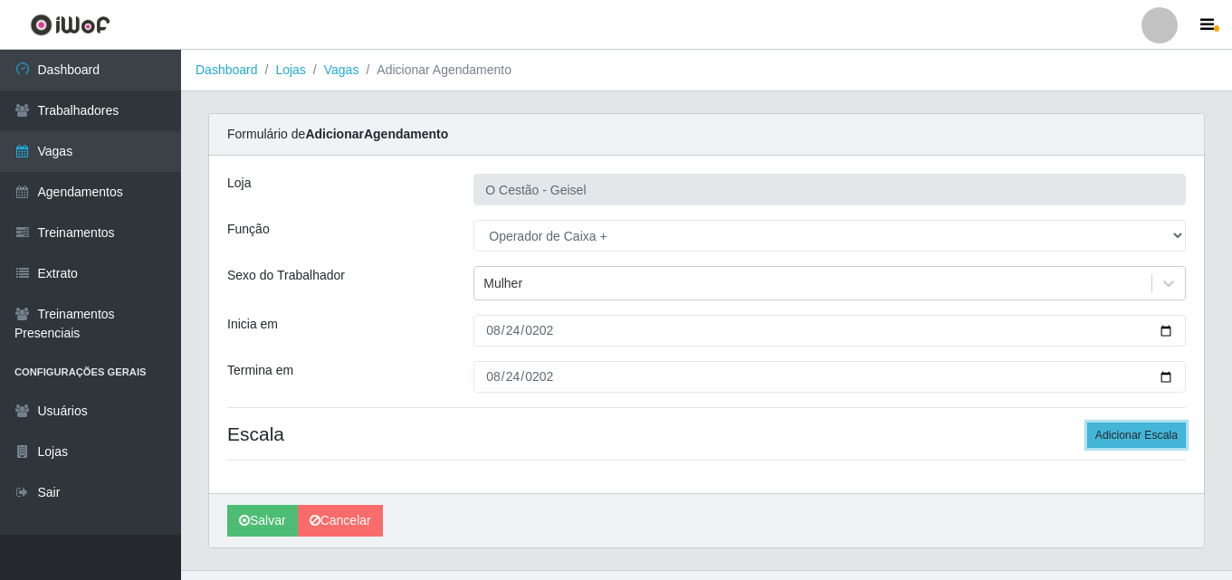
click at [1150, 426] on button "Adicionar Escala" at bounding box center [1136, 435] width 99 height 25
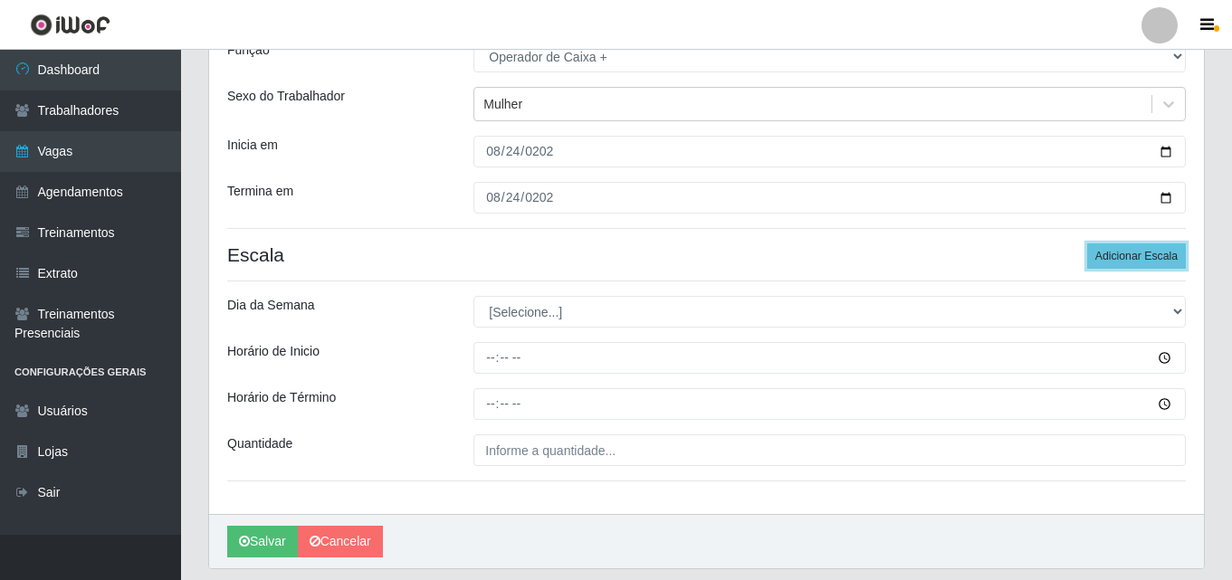
scroll to position [181, 0]
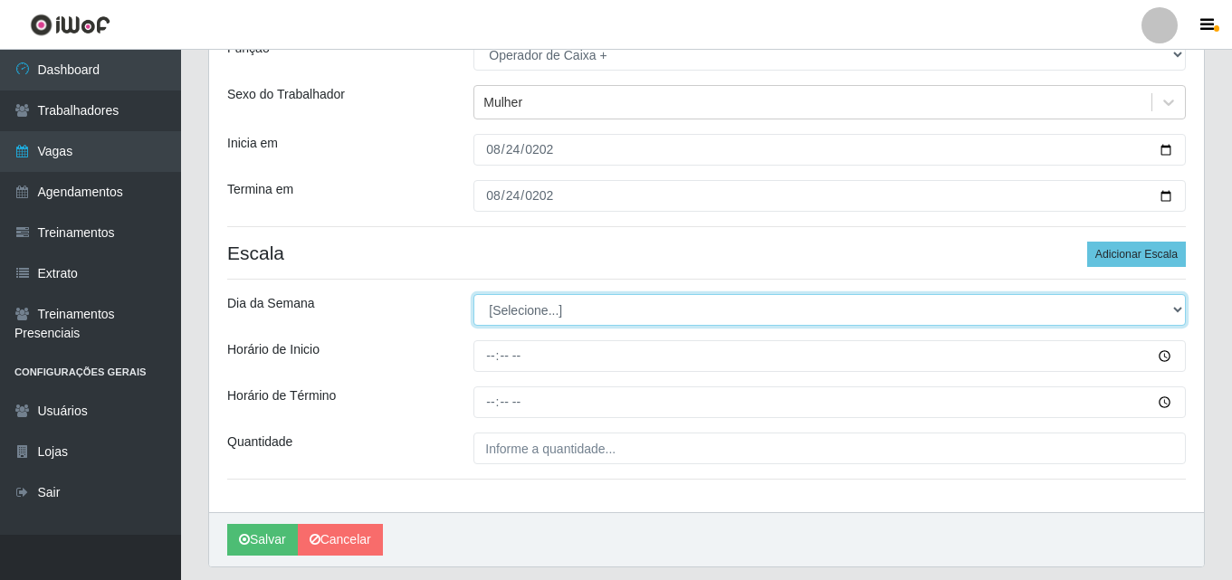
click at [565, 304] on select "[Selecione...] Segunda Terça Quarta Quinta Sexta Sábado Domingo" at bounding box center [829, 310] width 712 height 32
select select "0"
click at [473, 294] on select "[Selecione...] Segunda Terça Quarta Quinta Sexta Sábado Domingo" at bounding box center [829, 310] width 712 height 32
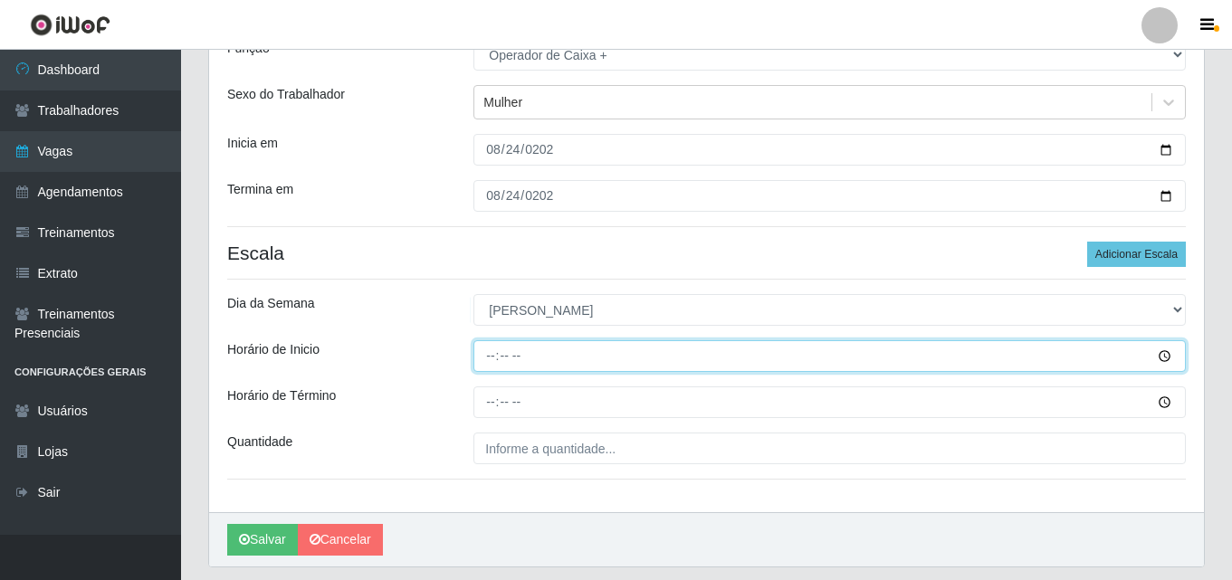
click at [493, 360] on input "Horário de Inicio" at bounding box center [829, 356] width 712 height 32
type input "15:00"
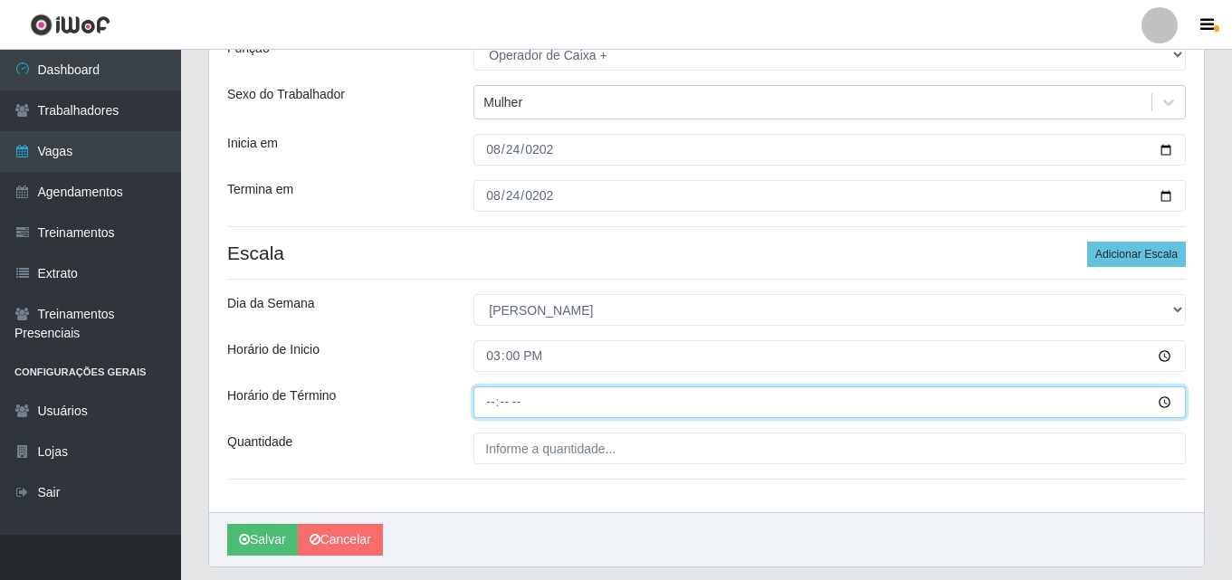
click at [488, 401] on input "Horário de Término" at bounding box center [829, 402] width 712 height 32
type input "21:00"
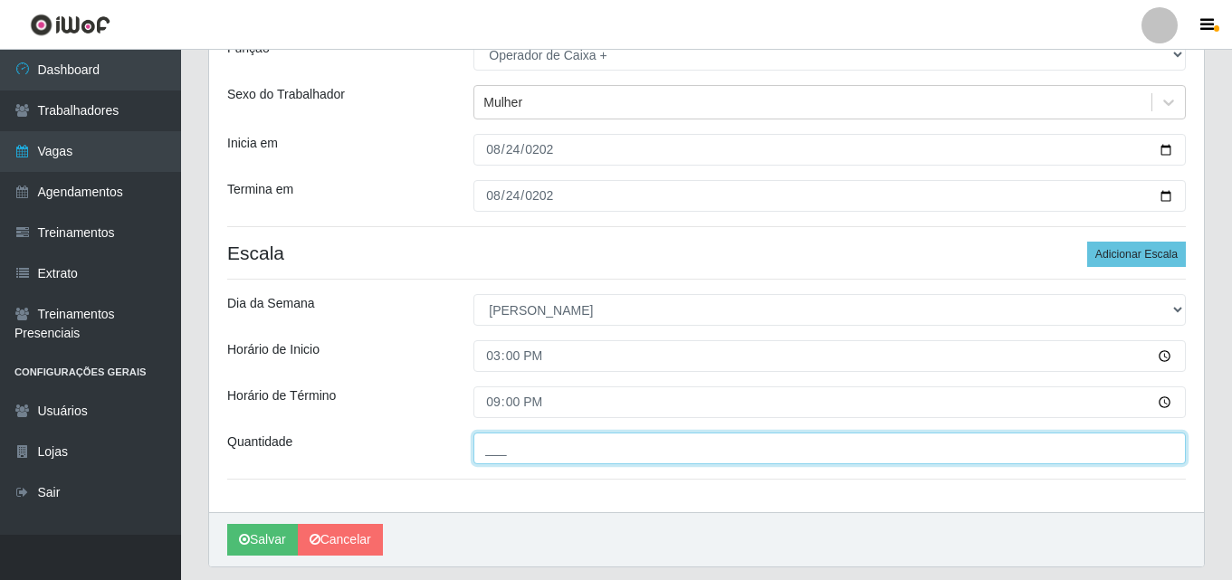
click at [656, 440] on input "___" at bounding box center [829, 449] width 712 height 32
type input "3__"
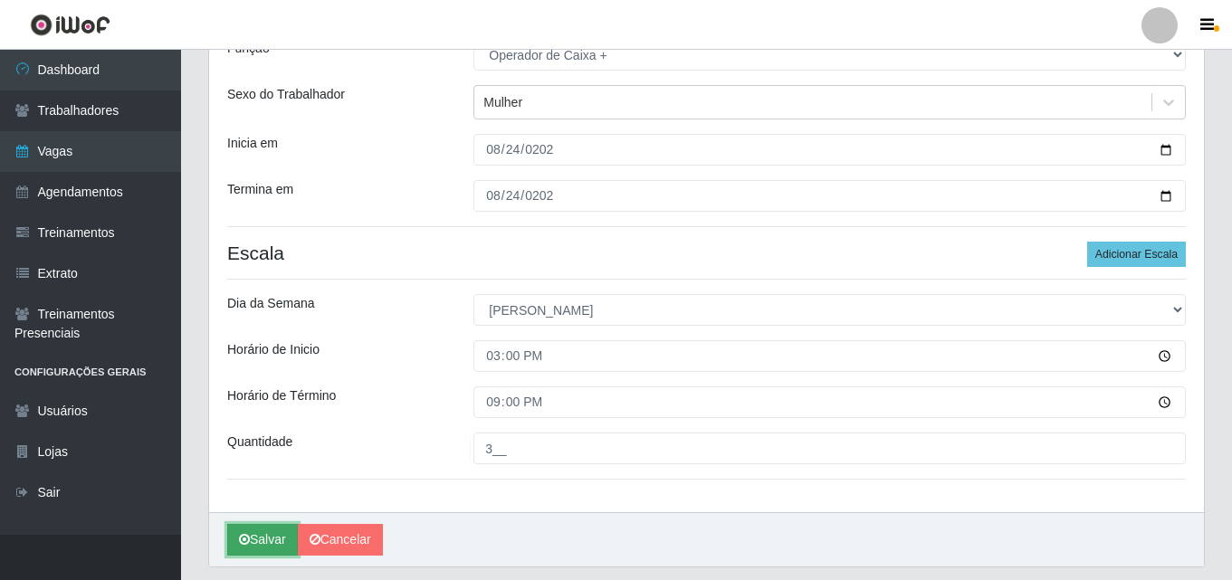
click at [263, 535] on button "Salvar" at bounding box center [262, 540] width 71 height 32
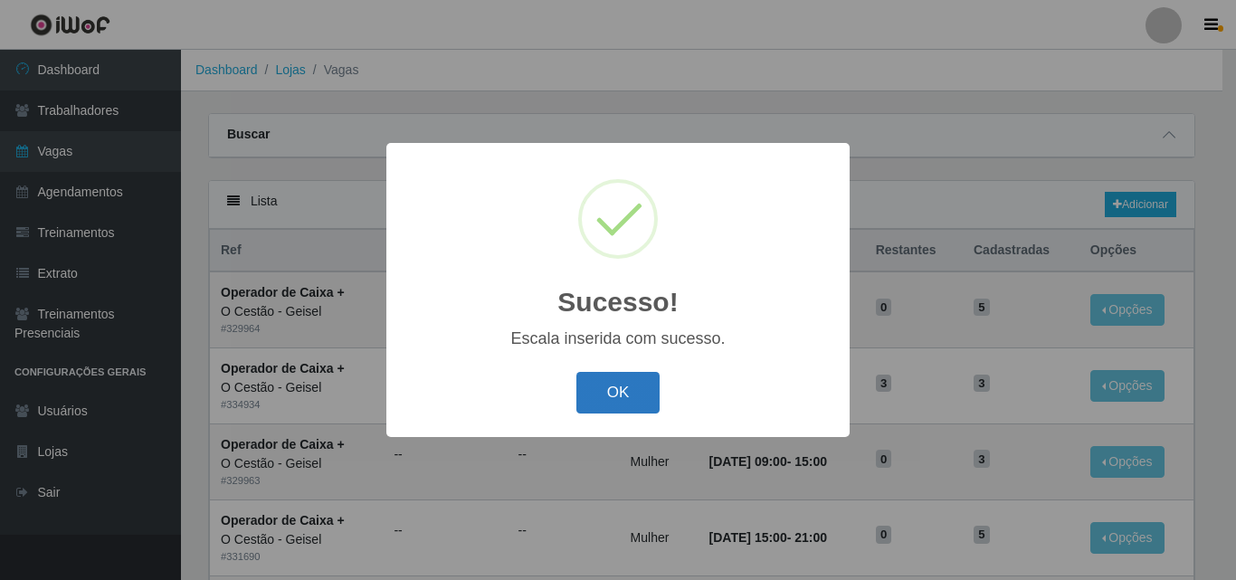
click at [628, 400] on button "OK" at bounding box center [618, 393] width 84 height 43
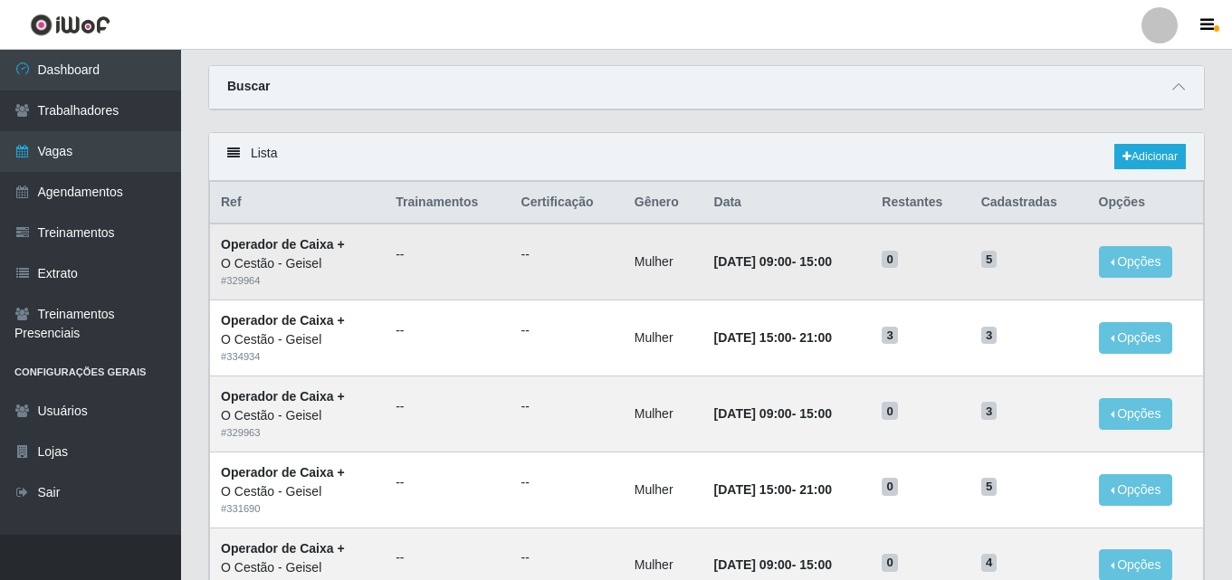
scroll to position [90, 0]
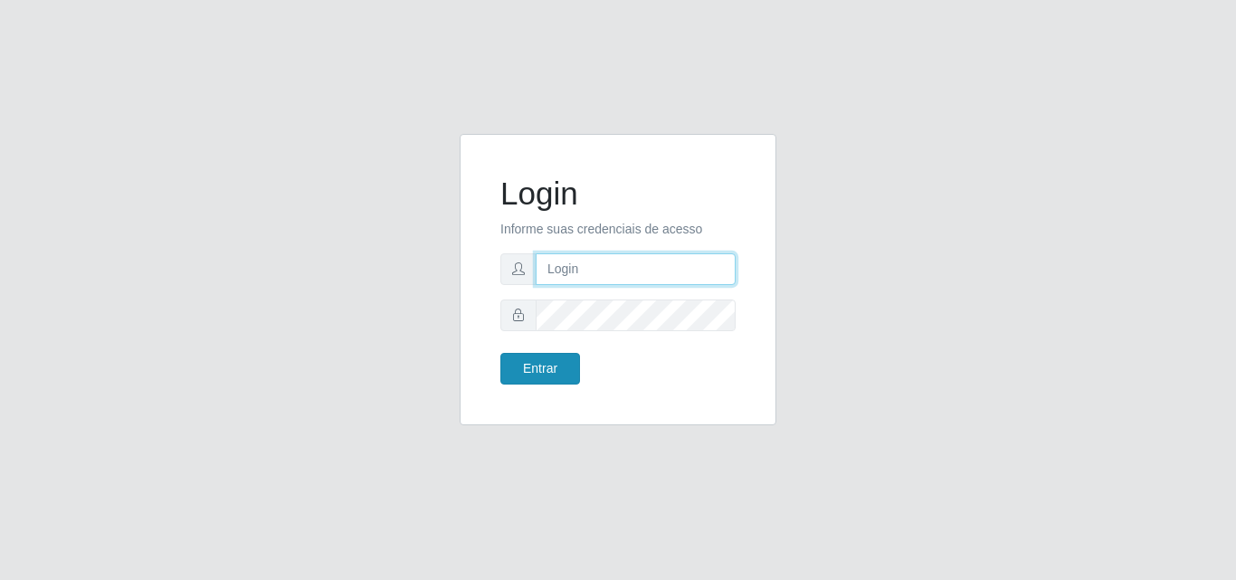
type input "analucia@cestao"
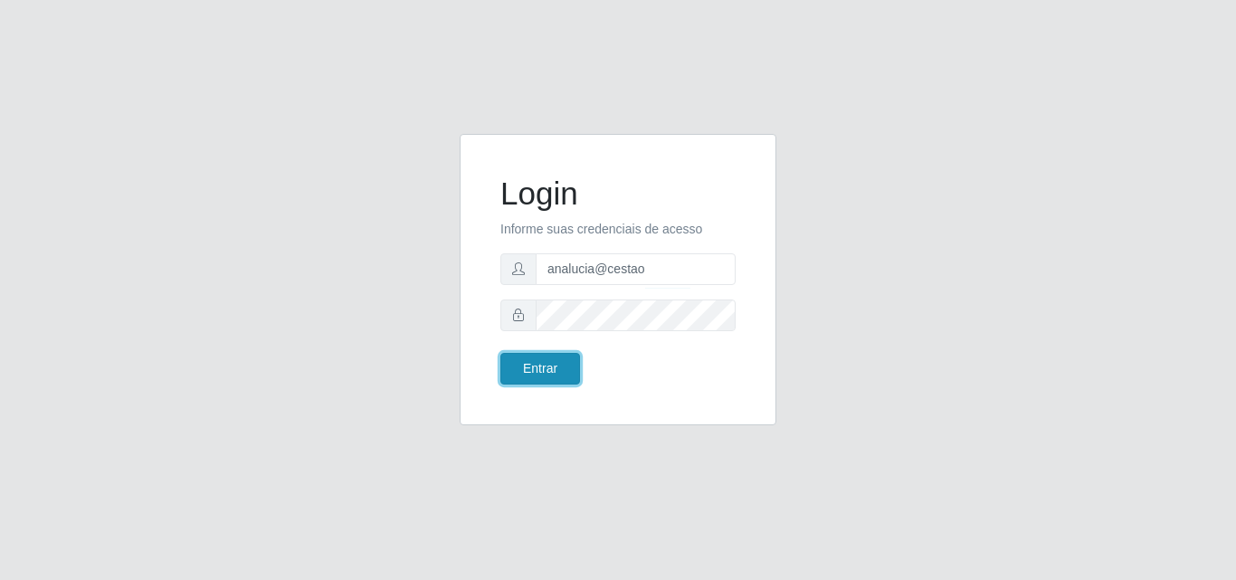
click at [509, 377] on button "Entrar" at bounding box center [540, 369] width 80 height 32
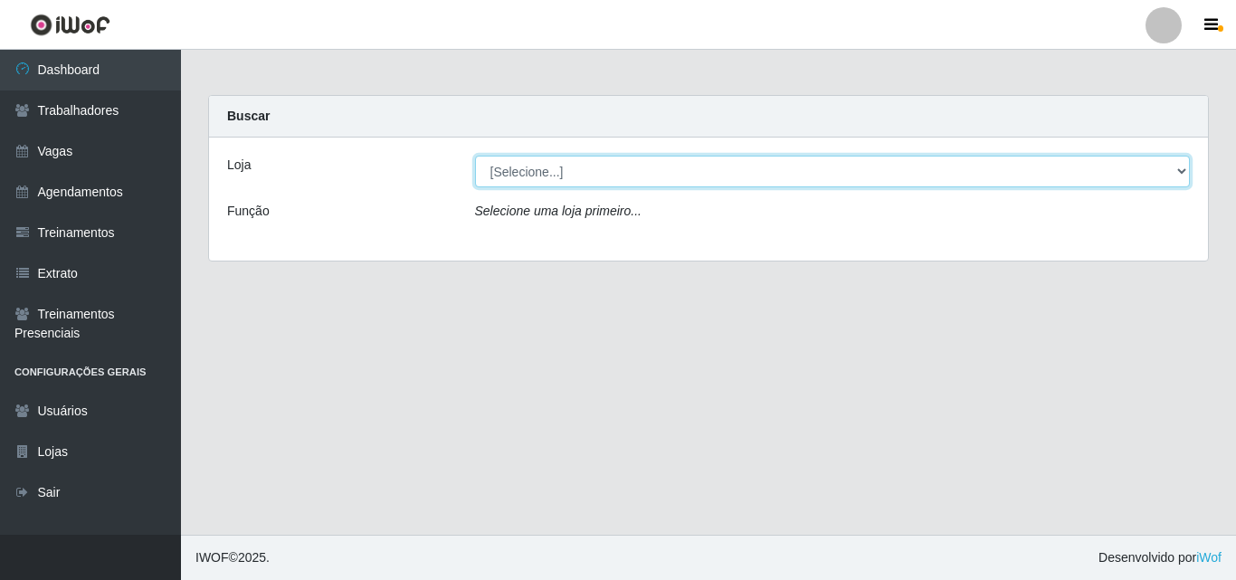
click at [543, 176] on select "[Selecione...] O Cestão - Geisel" at bounding box center [833, 172] width 716 height 32
select select "224"
click at [475, 156] on select "[Selecione...] O Cestão - Geisel" at bounding box center [833, 172] width 716 height 32
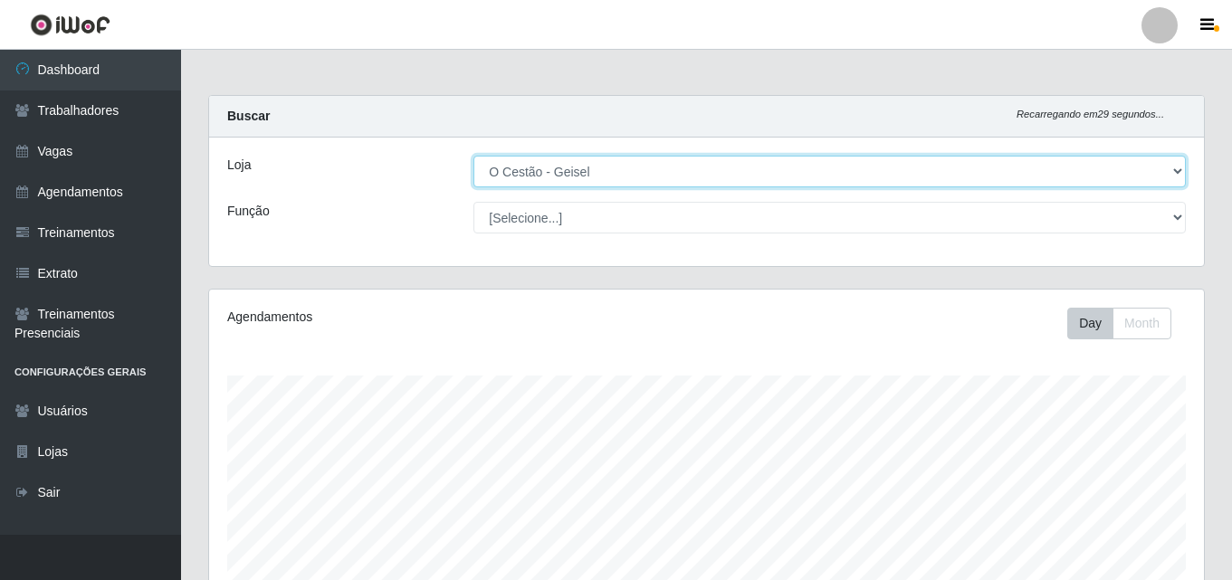
scroll to position [376, 995]
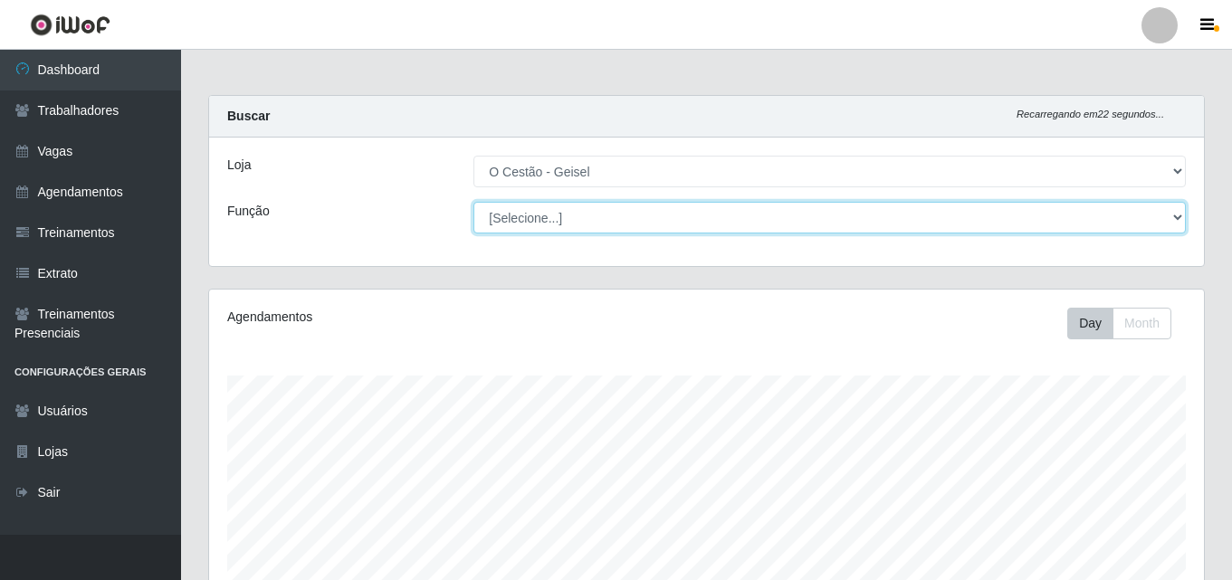
drag, startPoint x: 530, startPoint y: 186, endPoint x: 525, endPoint y: 214, distance: 28.6
click at [525, 214] on select "[Selecione...] ASG ASG + ASG ++ Auxiliar de Estoque Auxiliar de Estoque + Auxil…" at bounding box center [829, 218] width 712 height 32
select select "72"
click at [473, 202] on select "[Selecione...] ASG ASG + ASG ++ Auxiliar de Estoque Auxiliar de Estoque + Auxil…" at bounding box center [829, 218] width 712 height 32
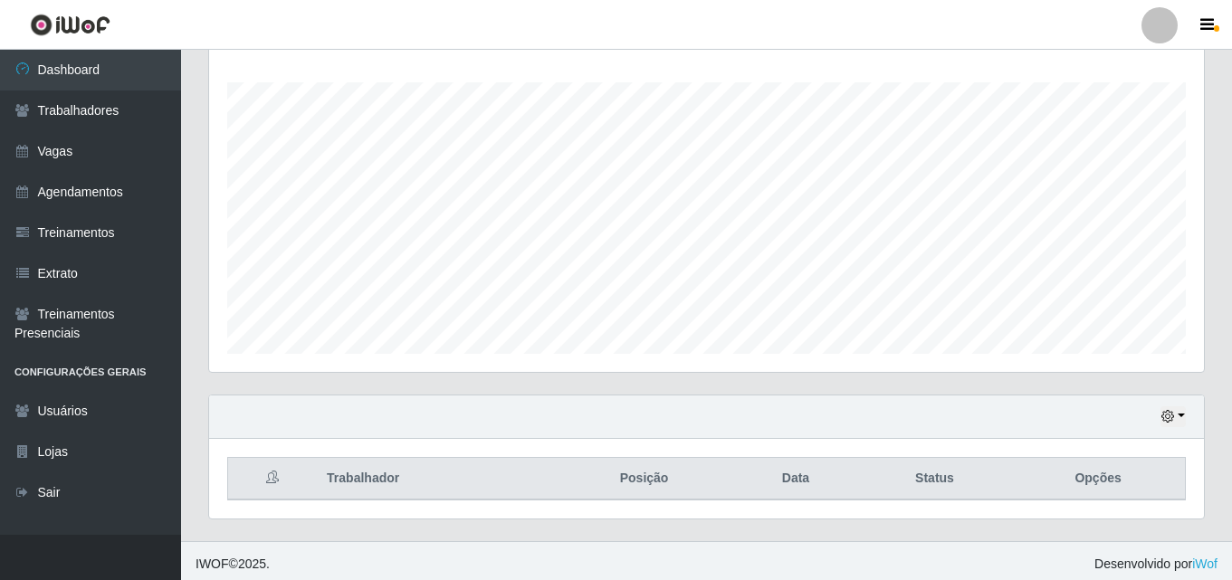
scroll to position [300, 0]
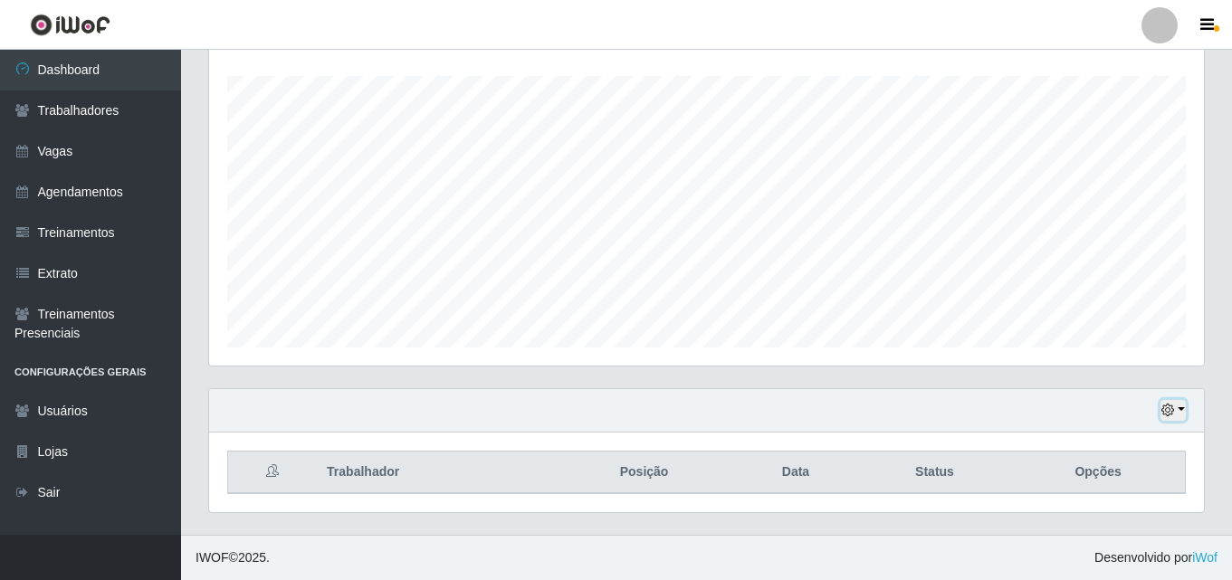
click at [1168, 407] on icon "button" at bounding box center [1167, 410] width 13 height 13
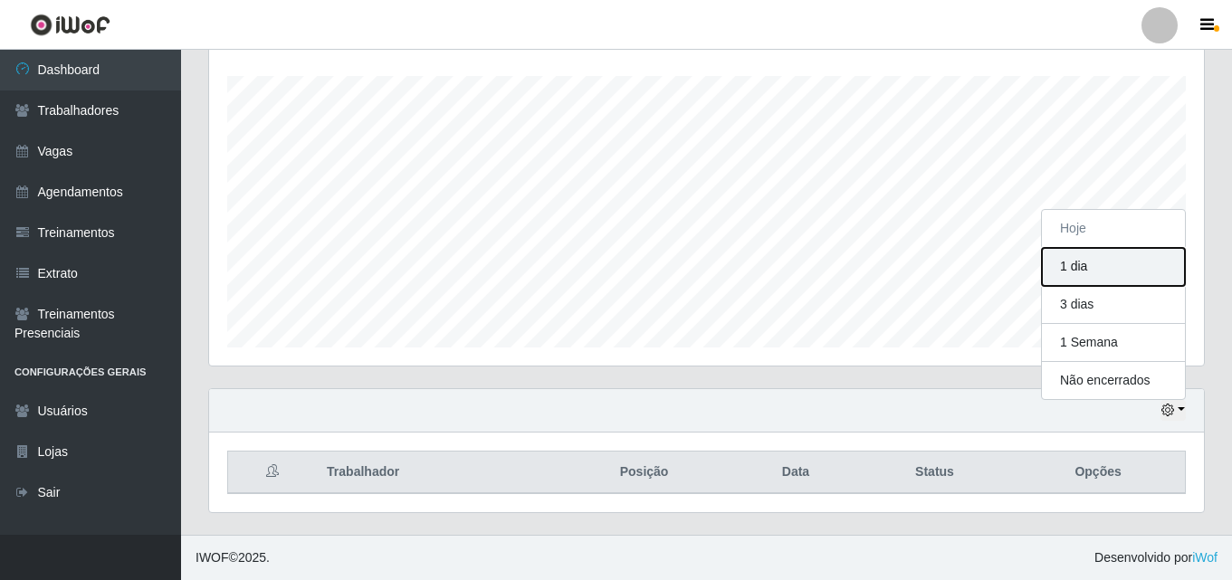
click at [1087, 264] on button "1 dia" at bounding box center [1113, 267] width 143 height 38
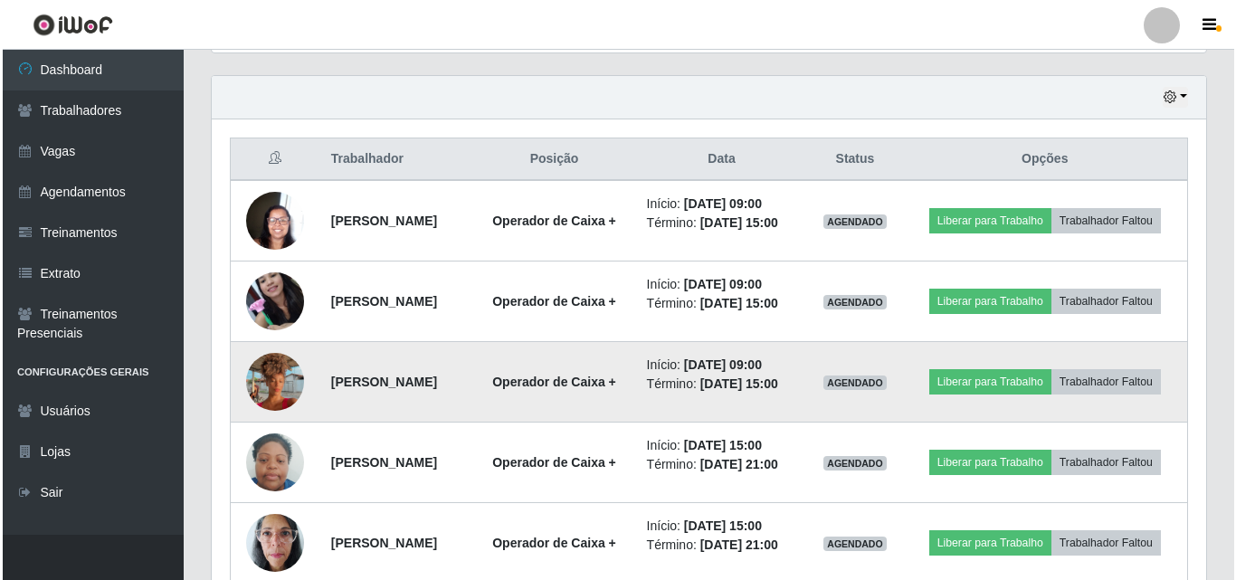
scroll to position [602, 0]
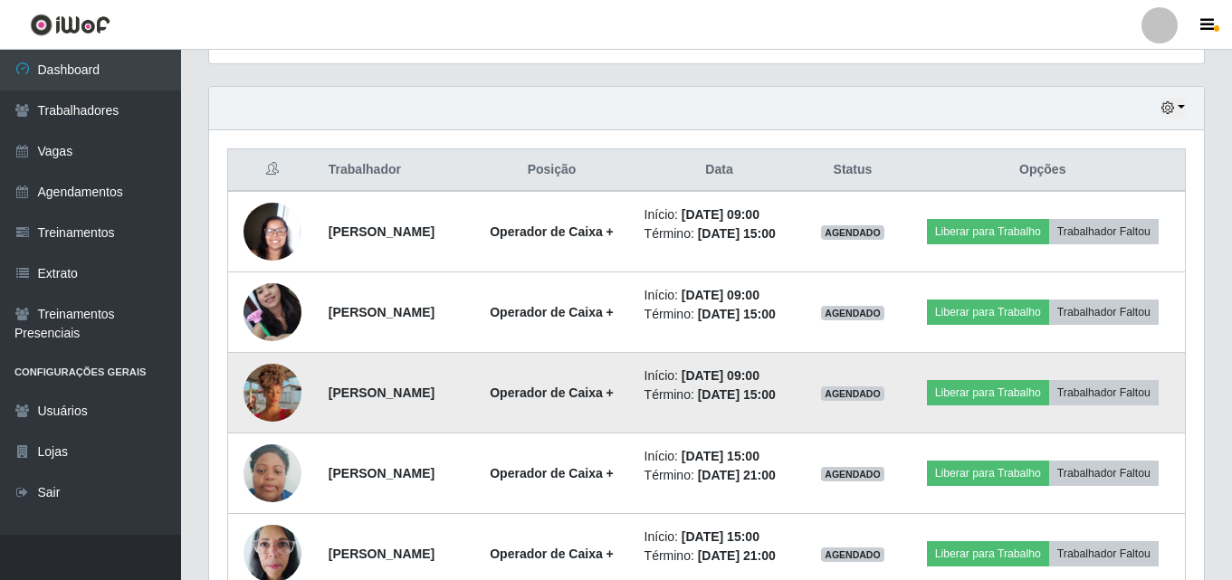
click at [262, 388] on img at bounding box center [272, 392] width 58 height 103
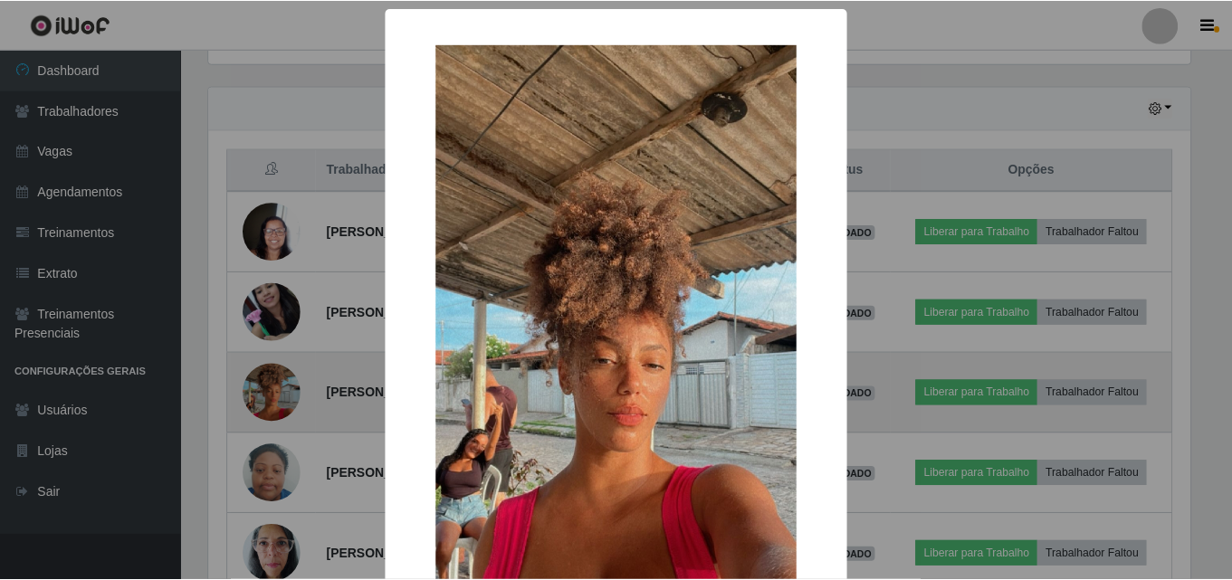
scroll to position [376, 986]
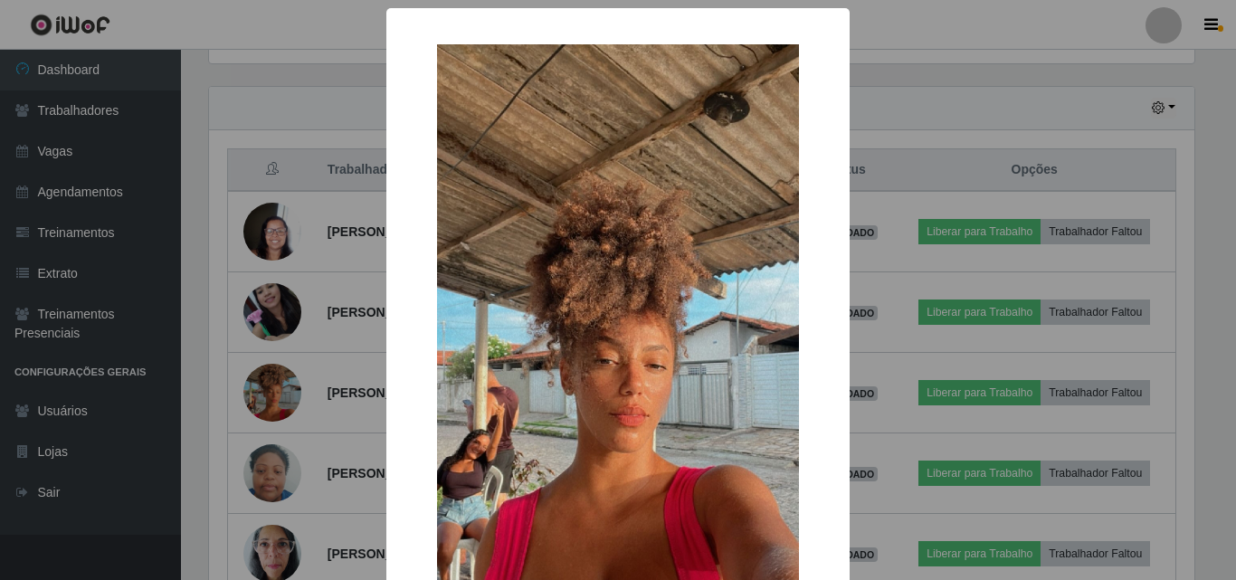
click at [355, 355] on div "× OK Cancel" at bounding box center [618, 290] width 1236 height 580
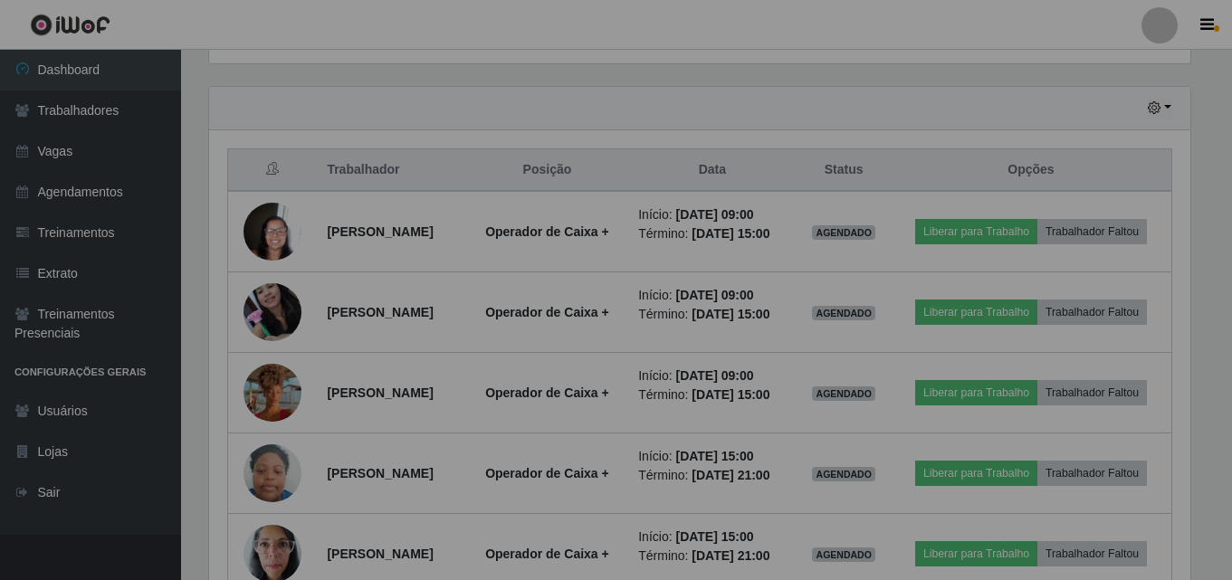
scroll to position [376, 995]
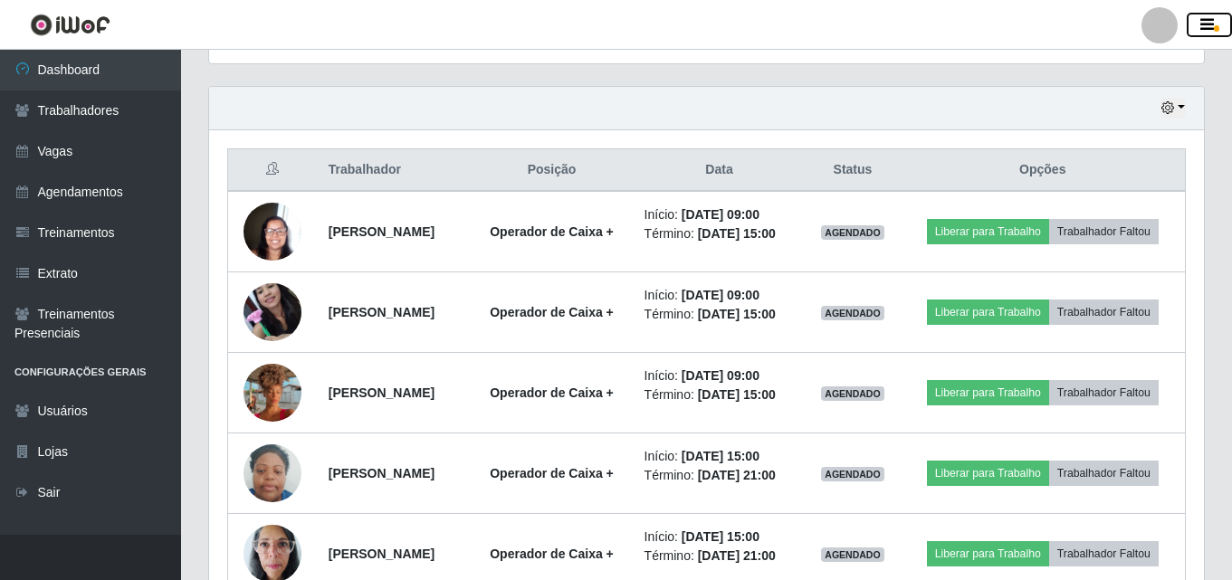
click at [1212, 25] on icon "button" at bounding box center [1207, 25] width 14 height 16
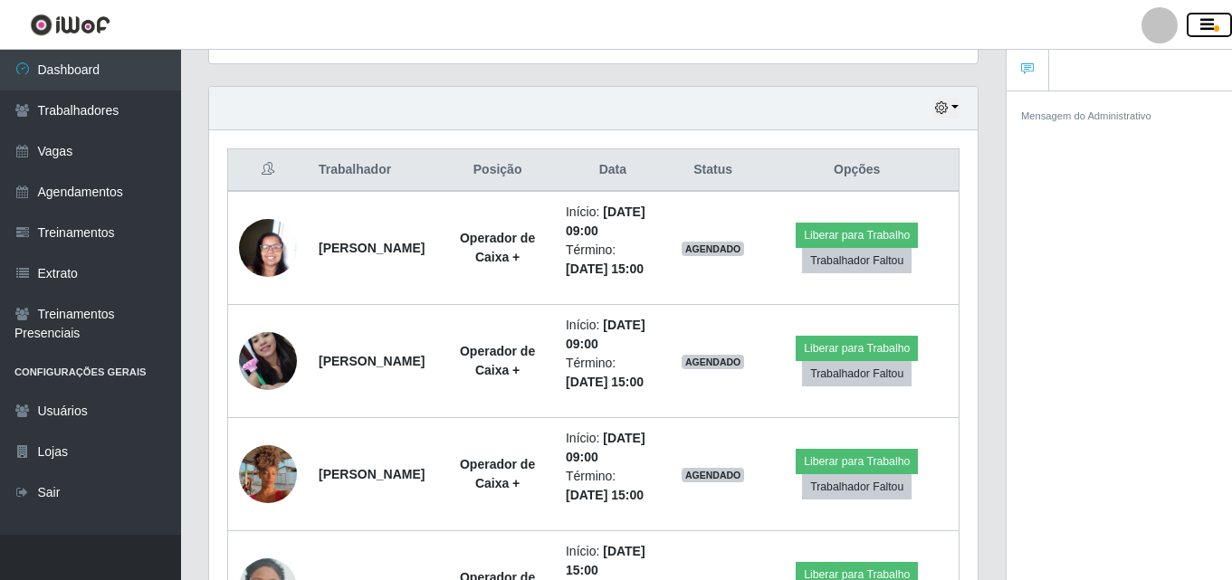
scroll to position [904595, 904202]
click at [1167, 23] on div at bounding box center [1159, 25] width 36 height 36
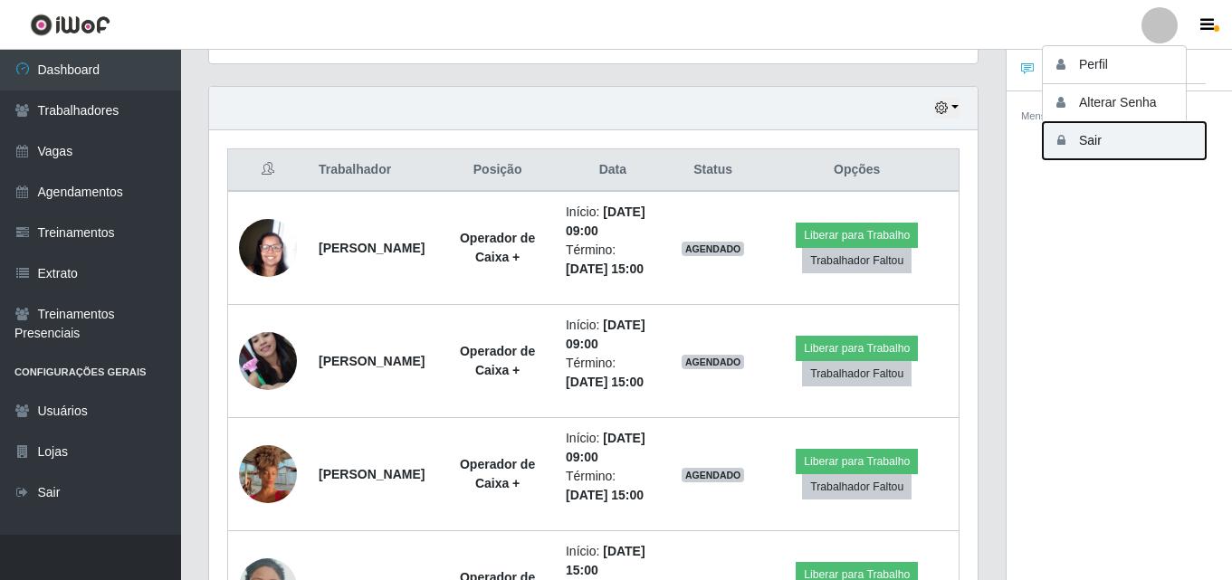
click at [1118, 136] on button "Sair" at bounding box center [1124, 140] width 163 height 37
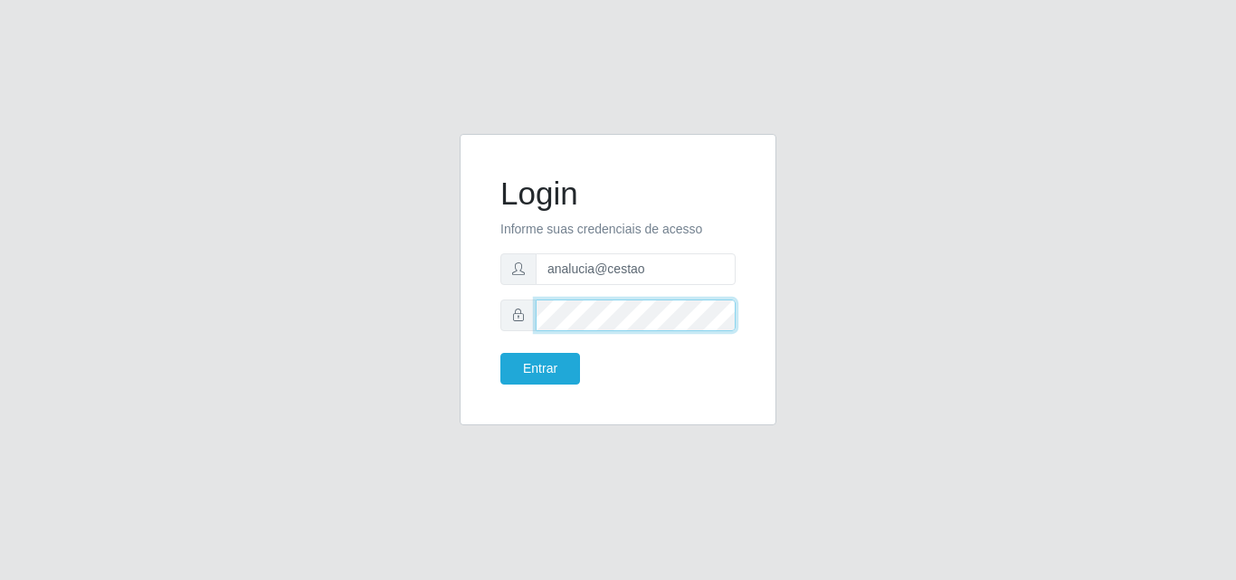
click at [509, 319] on div at bounding box center [617, 316] width 235 height 32
click at [511, 309] on div at bounding box center [617, 316] width 235 height 32
type input "raiane@gcestao"
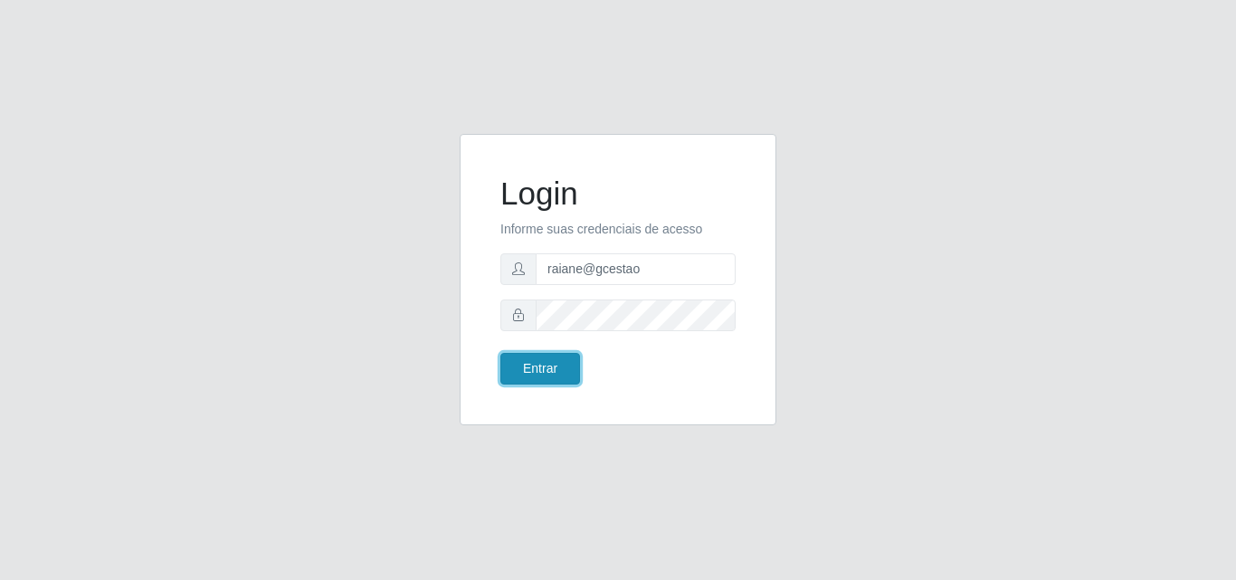
click at [530, 377] on button "Entrar" at bounding box center [540, 369] width 80 height 32
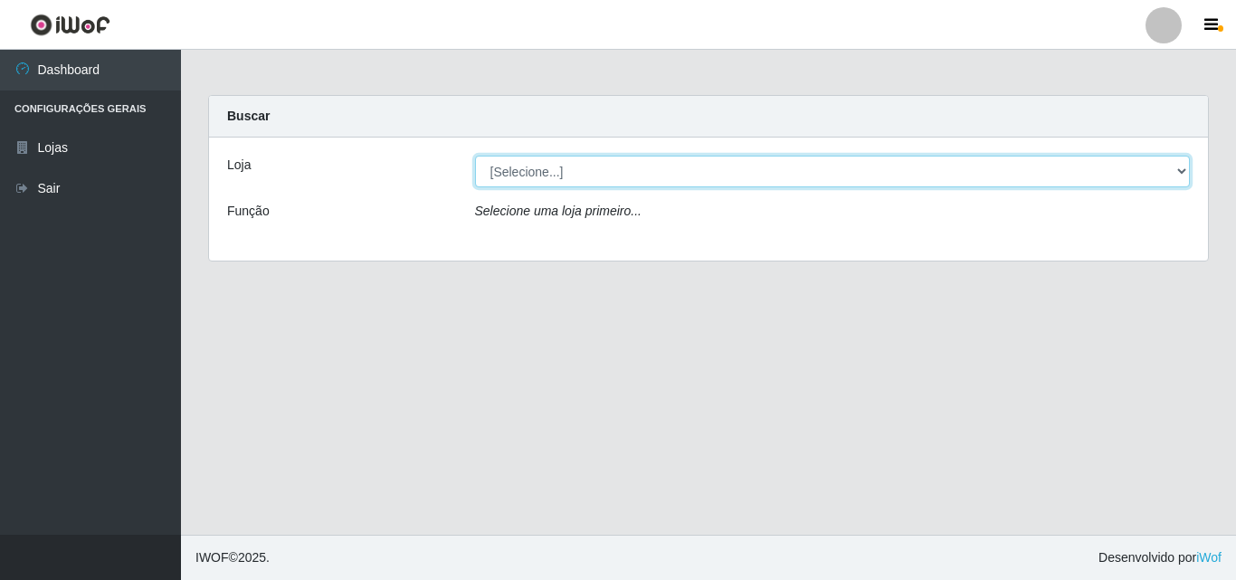
click at [644, 171] on select "[Selecione...] O Cestão - Geisel" at bounding box center [833, 172] width 716 height 32
select select "224"
click at [475, 156] on select "[Selecione...] O Cestão - Geisel" at bounding box center [833, 172] width 716 height 32
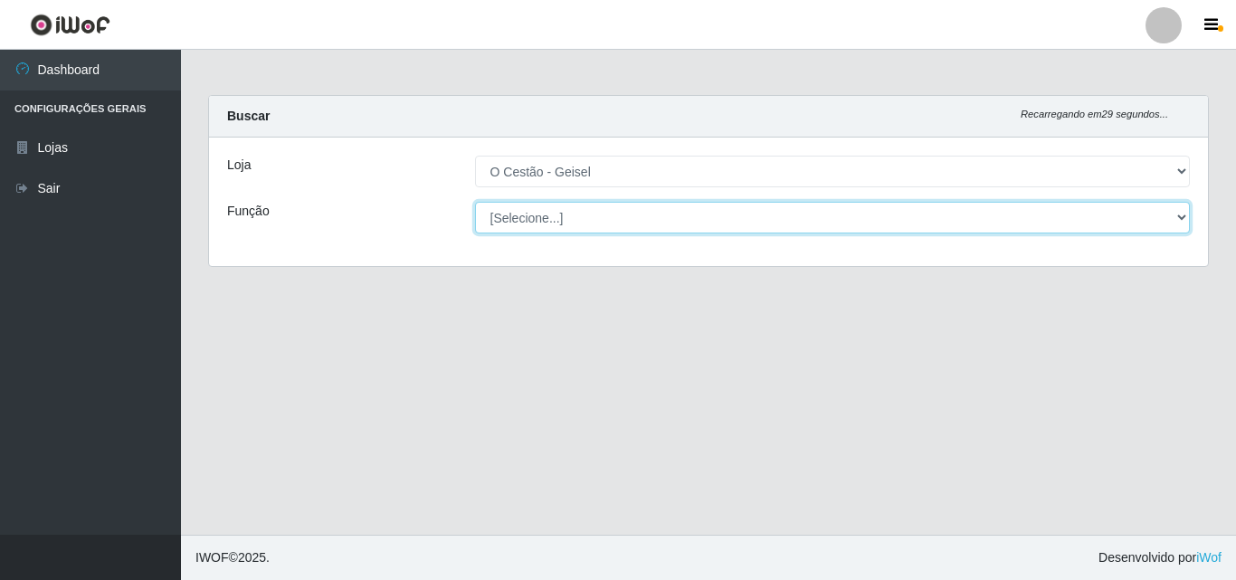
click at [538, 209] on select "[Selecione...] ASG ASG + ASG ++ Auxiliar de Estoque Auxiliar de Estoque + Auxil…" at bounding box center [833, 218] width 716 height 32
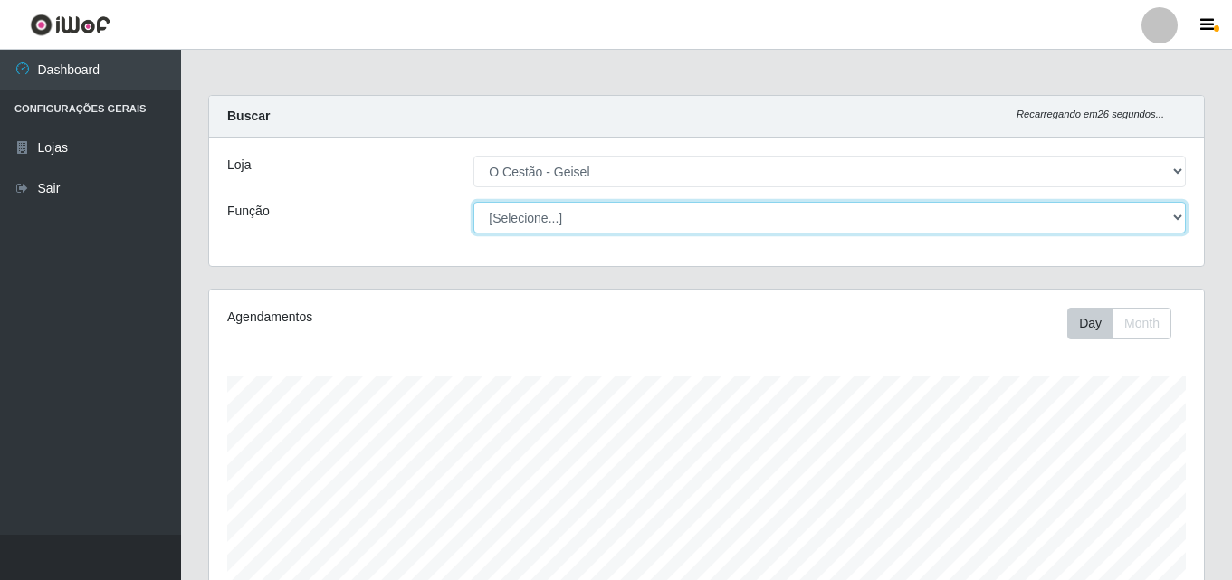
scroll to position [376, 995]
select select "72"
click at [473, 202] on select "[Selecione...] ASG ASG + ASG ++ Auxiliar de Estoque Auxiliar de Estoque + Auxil…" at bounding box center [829, 218] width 712 height 32
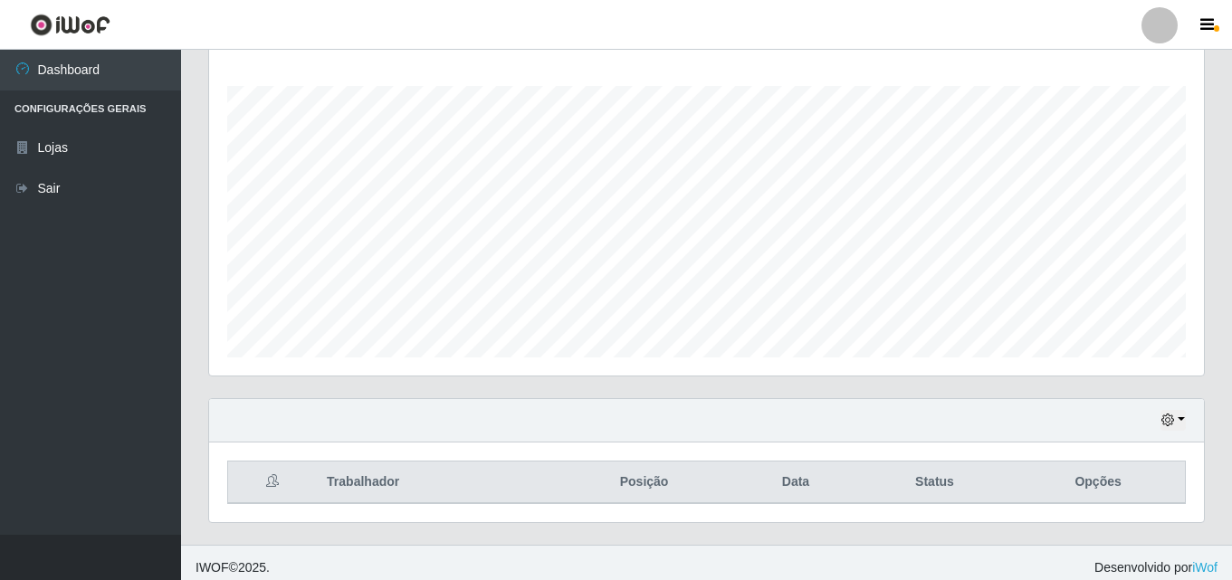
scroll to position [300, 0]
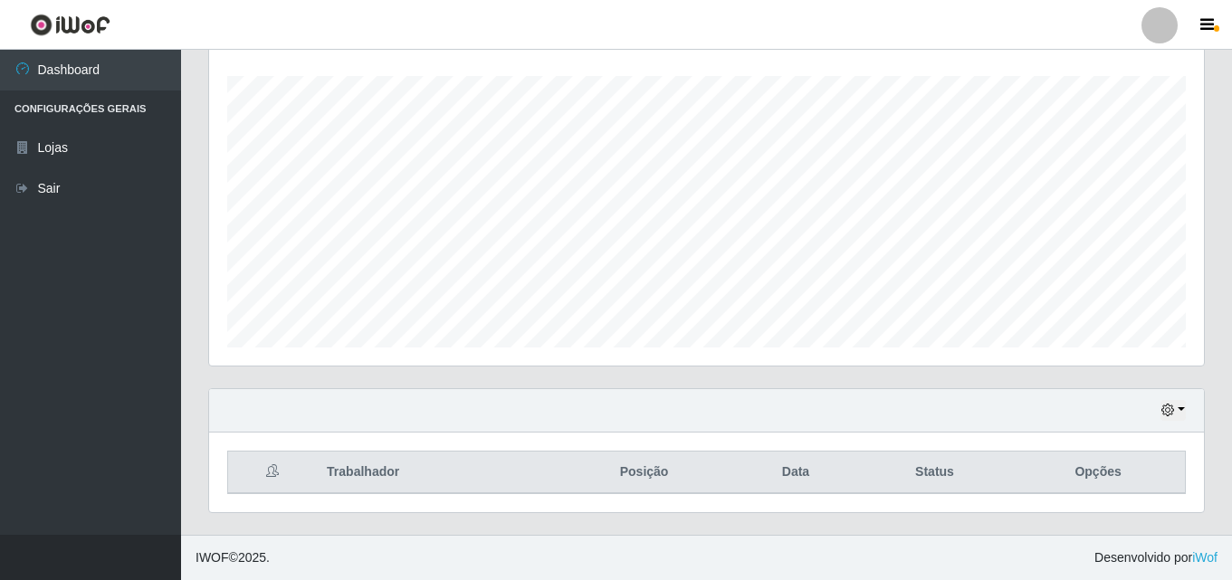
click at [1171, 399] on div "Hoje 1 dia 3 dias 1 Semana Não encerrados" at bounding box center [706, 410] width 995 height 43
click at [1173, 404] on button "button" at bounding box center [1172, 410] width 25 height 21
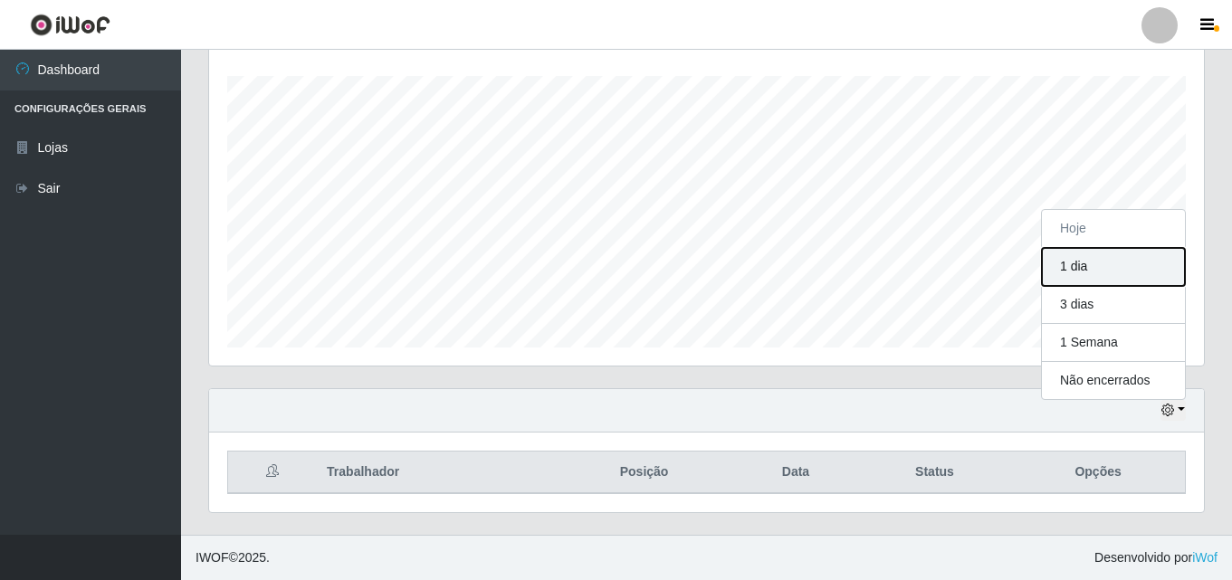
click at [1091, 266] on button "1 dia" at bounding box center [1113, 267] width 143 height 38
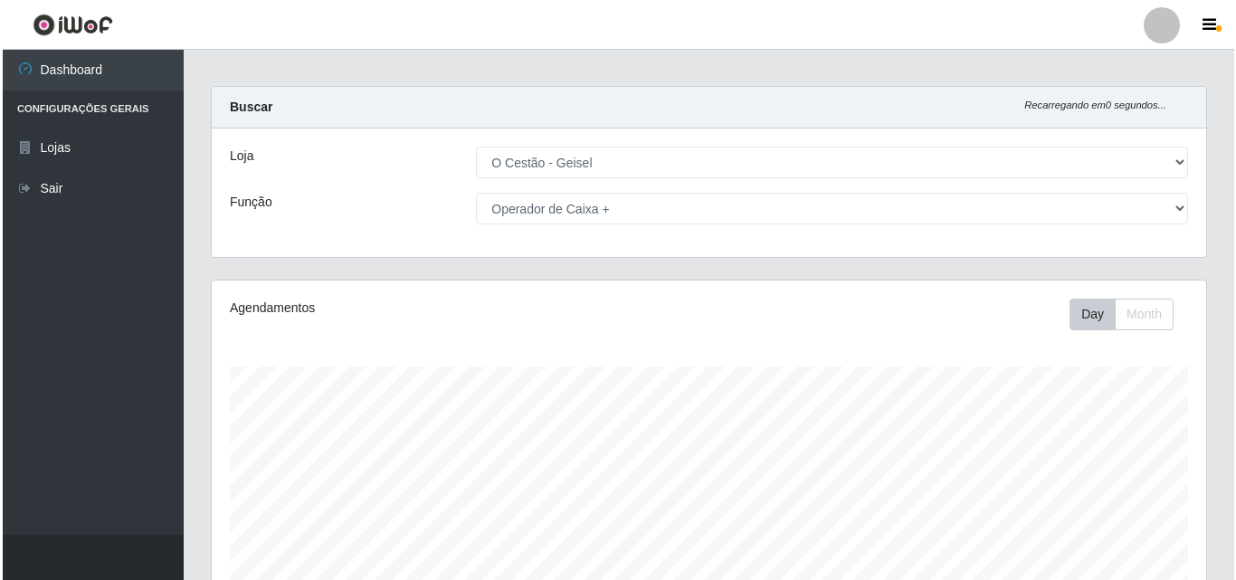
scroll to position [0, 0]
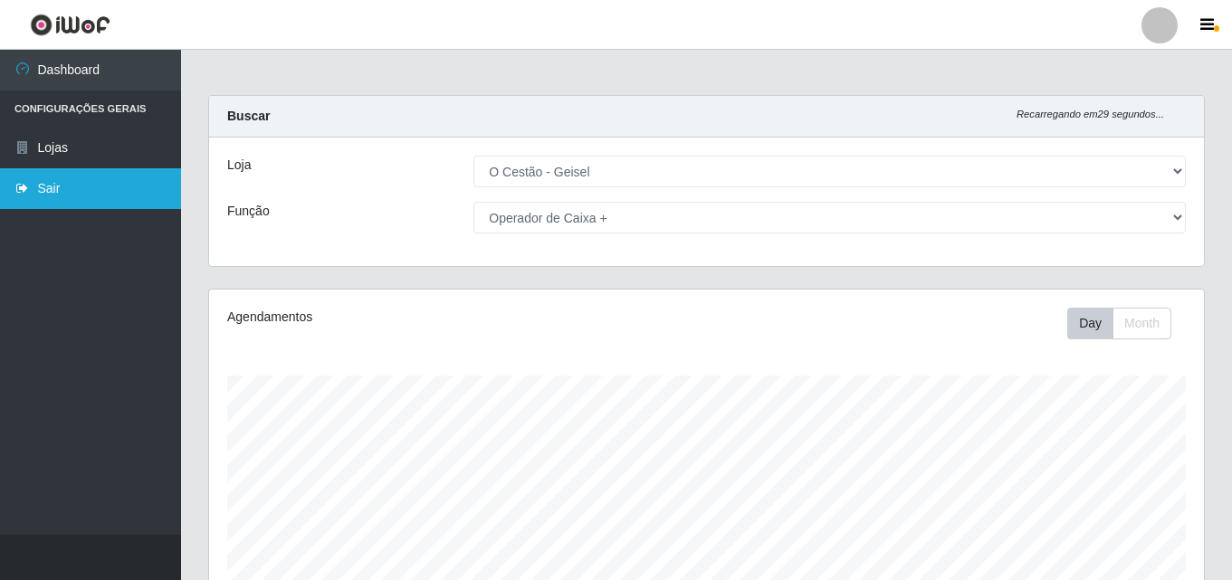
click at [102, 181] on link "Sair" at bounding box center [90, 188] width 181 height 41
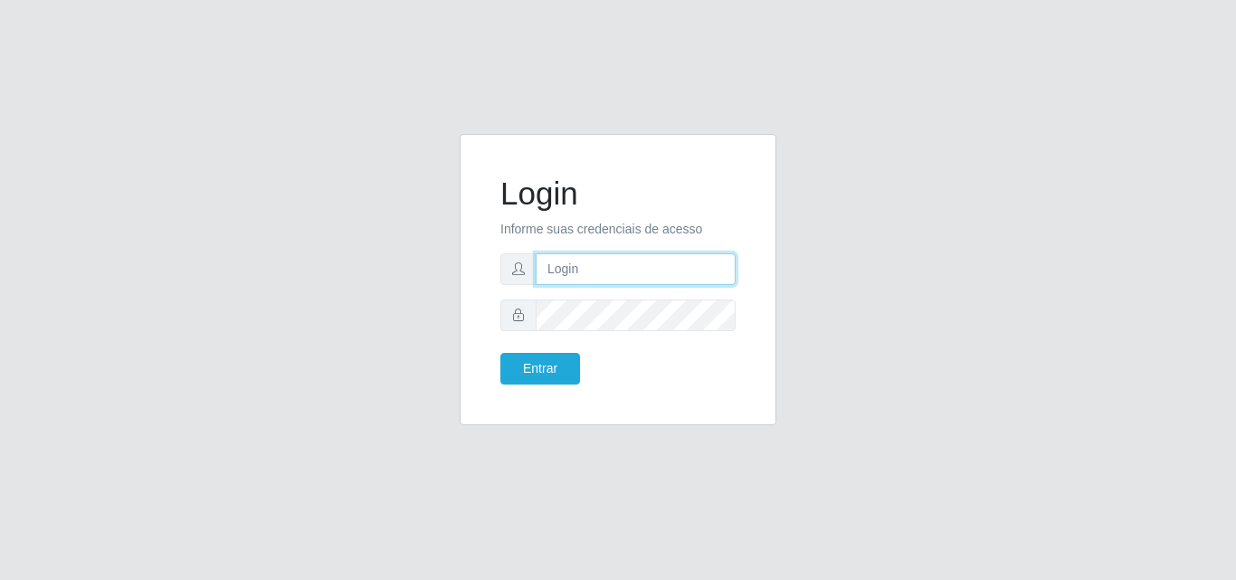
type input "raiane@gcestao"
